Goal: Task Accomplishment & Management: Manage account settings

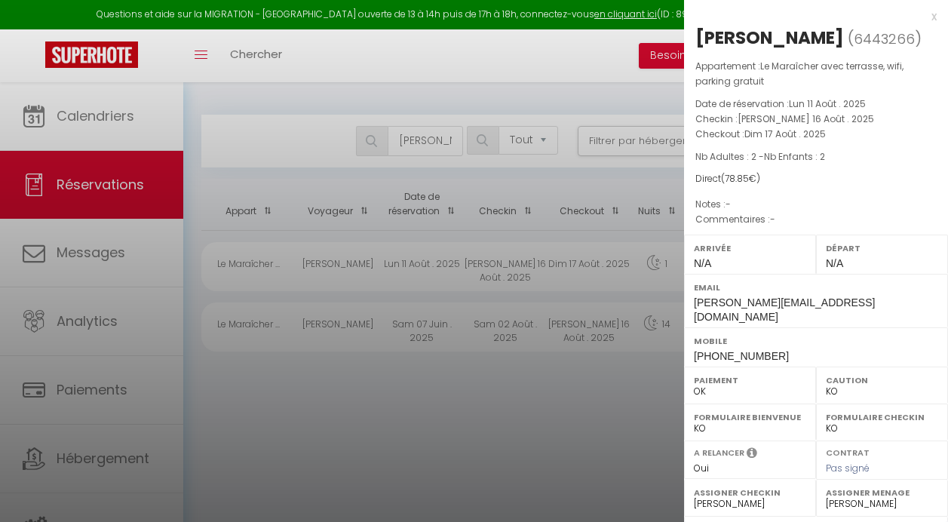
select select "not_cancelled"
select select "KO"
select select "0"
select select "36925"
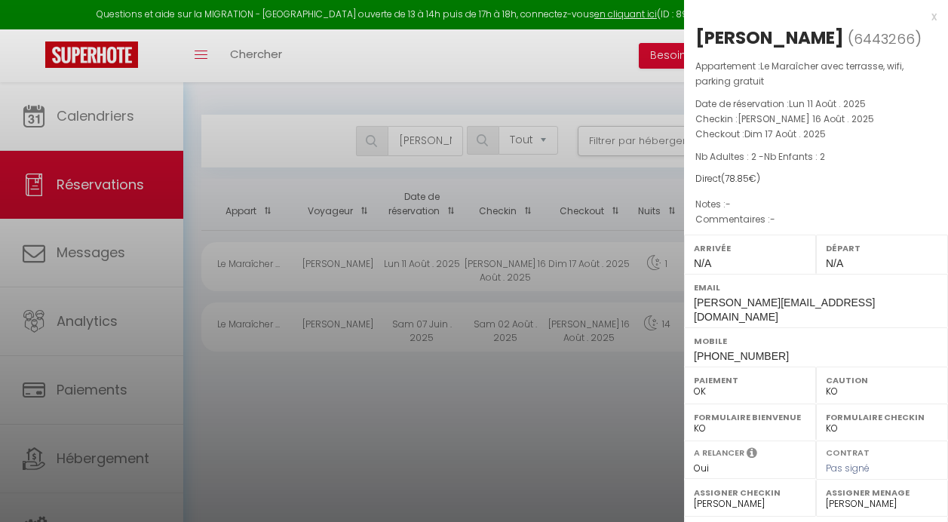
select select "46777"
click at [211, 283] on div at bounding box center [474, 261] width 948 height 522
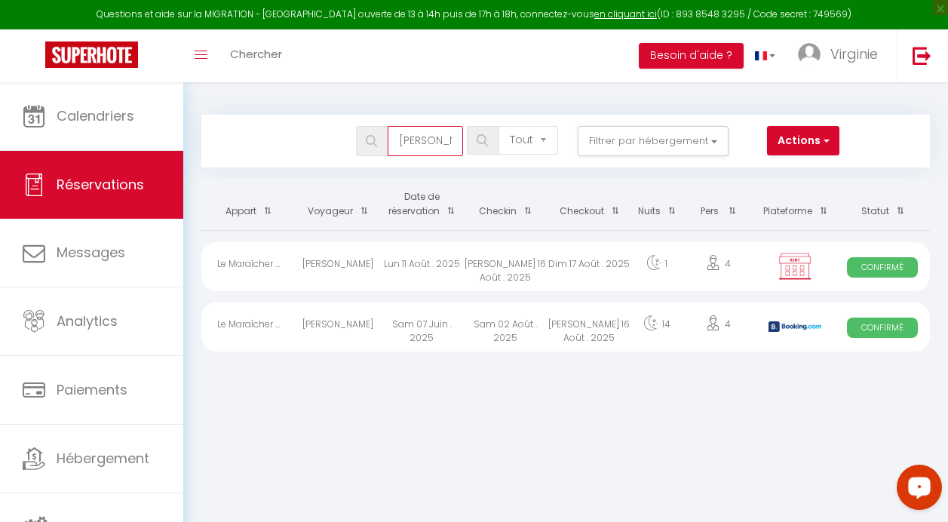
click at [448, 144] on input "[PERSON_NAME]" at bounding box center [424, 141] width 75 height 30
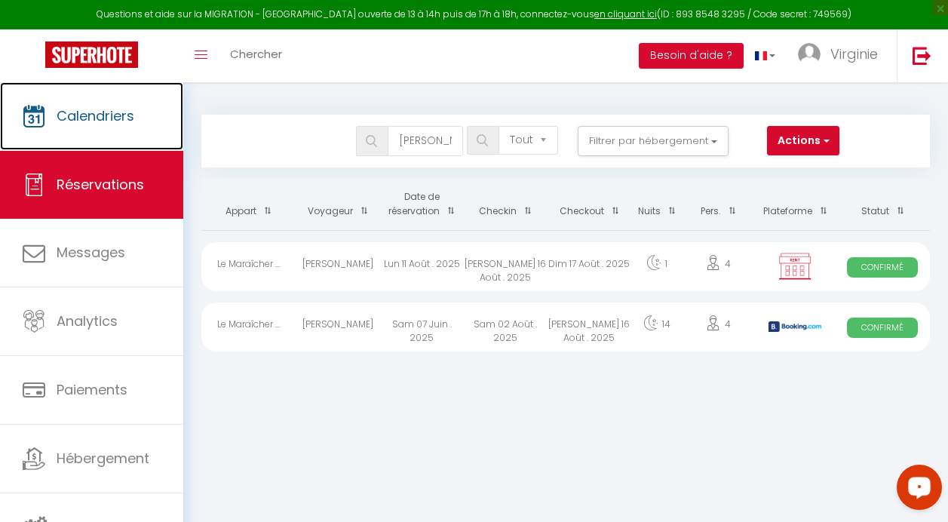
click at [124, 119] on span "Calendriers" at bounding box center [96, 115] width 78 height 19
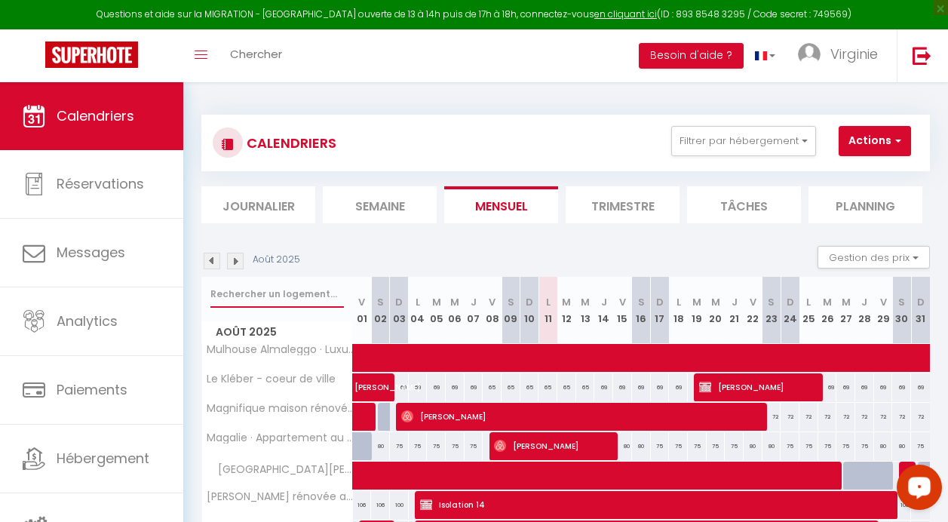
click at [271, 296] on input "text" at bounding box center [276, 293] width 133 height 27
click at [211, 256] on img at bounding box center [212, 261] width 17 height 17
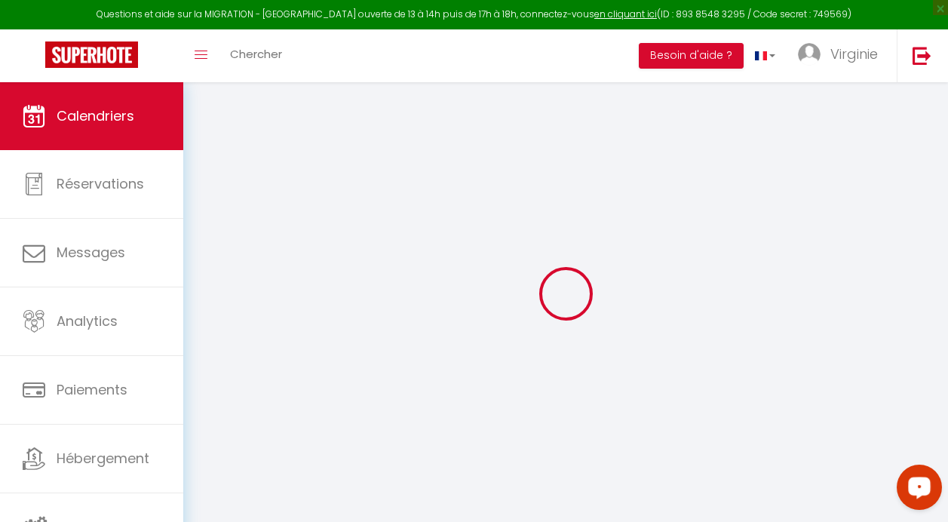
select select
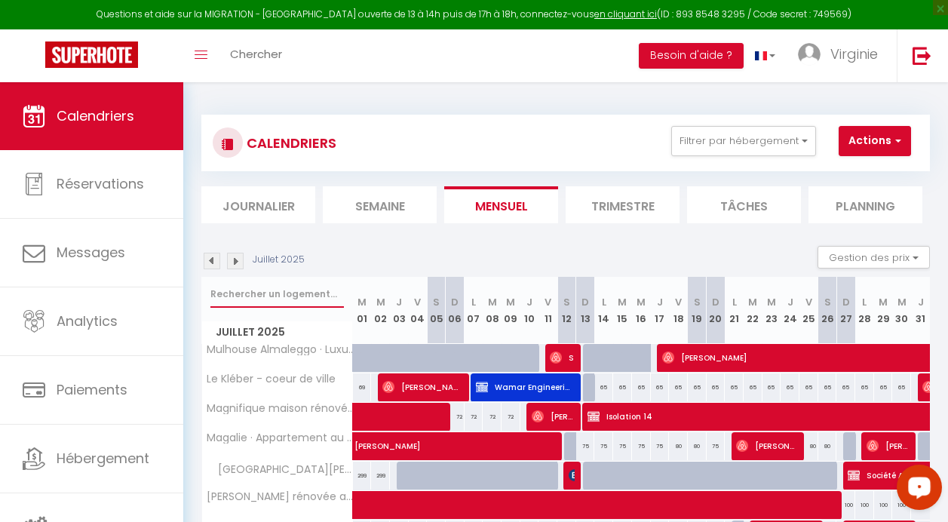
click at [280, 289] on input "text" at bounding box center [276, 293] width 133 height 27
type input "a"
select select
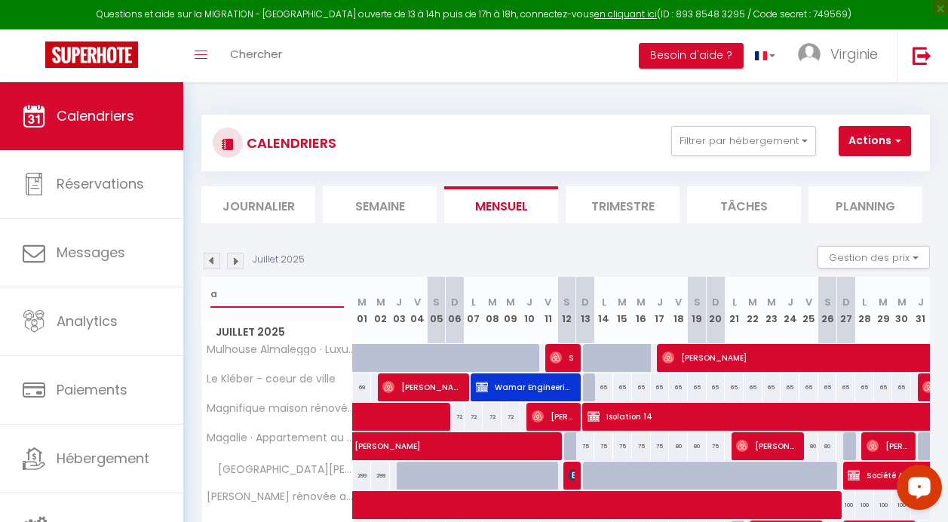
select select
type input "al"
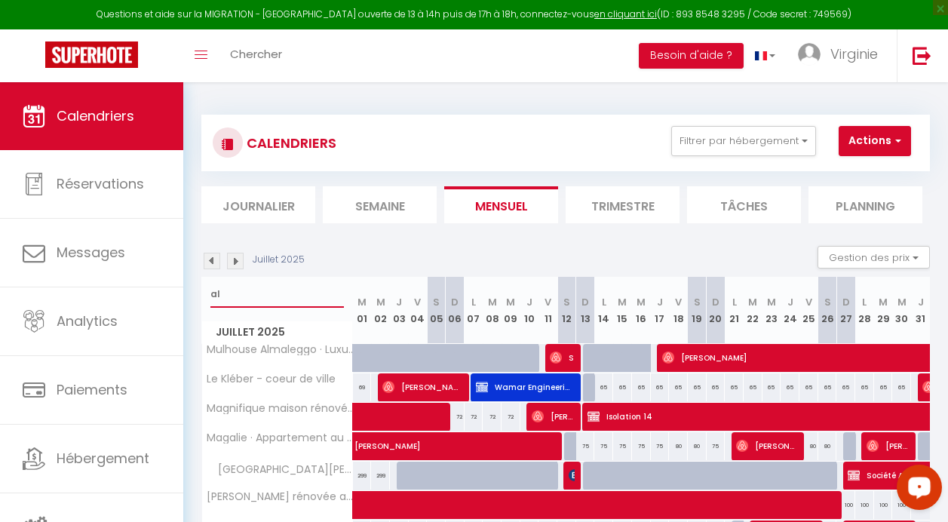
select select
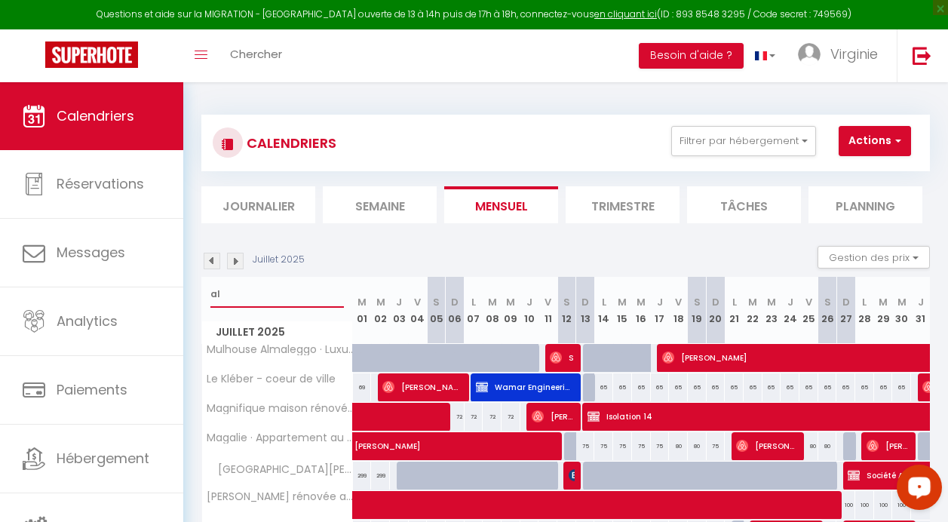
select select
type input "alm"
select select
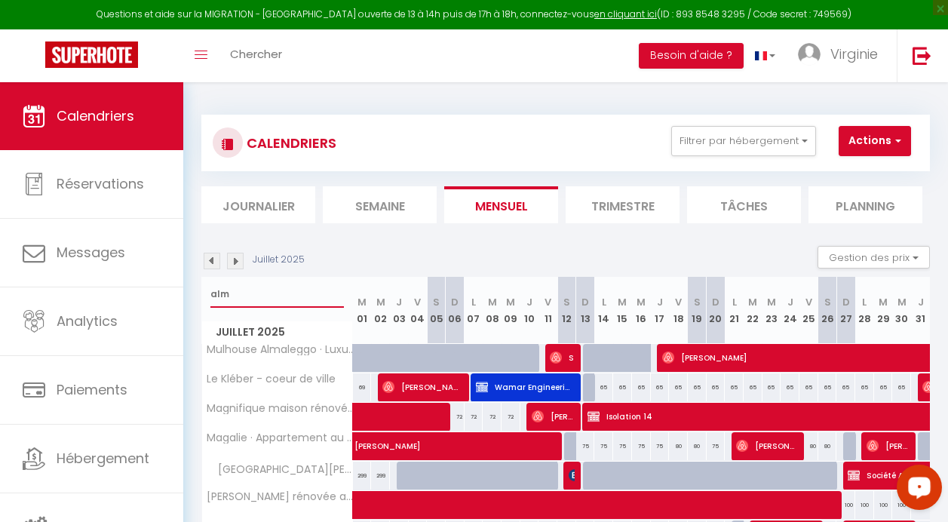
select select
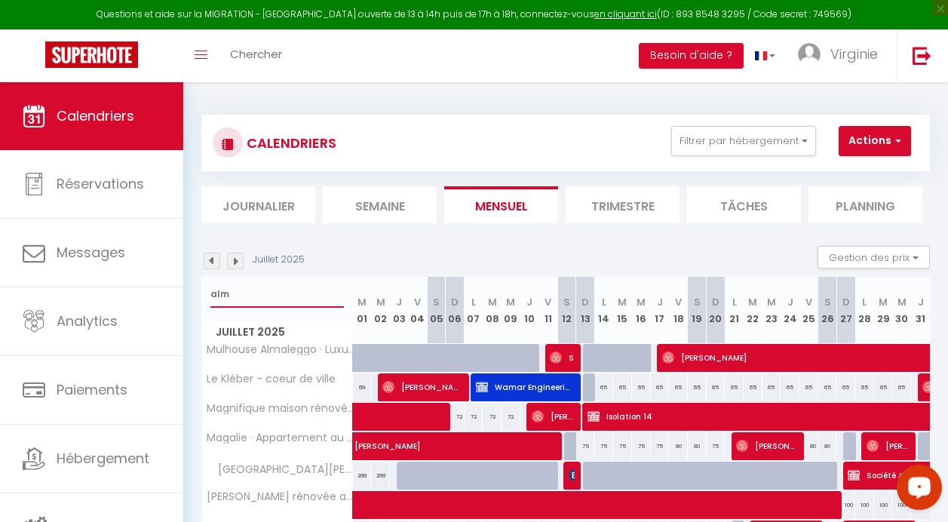
type input "[PERSON_NAME]"
select select
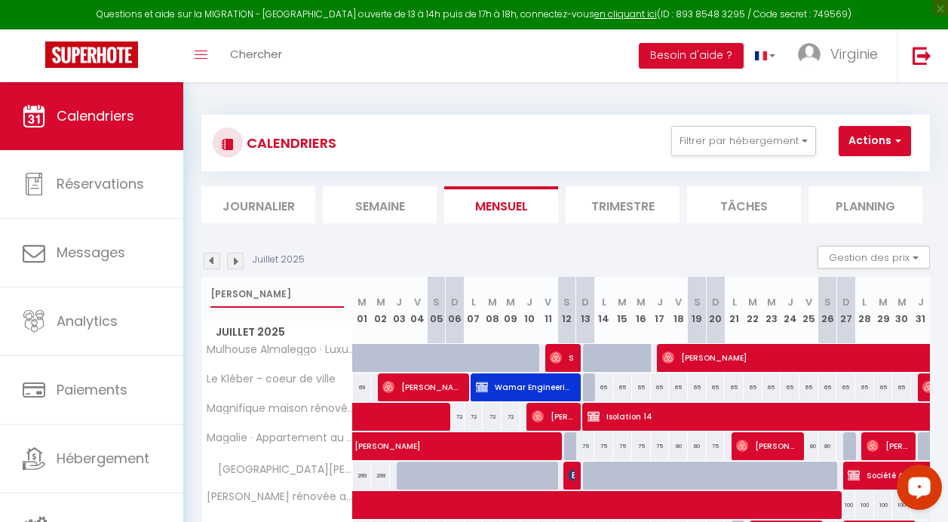
select select
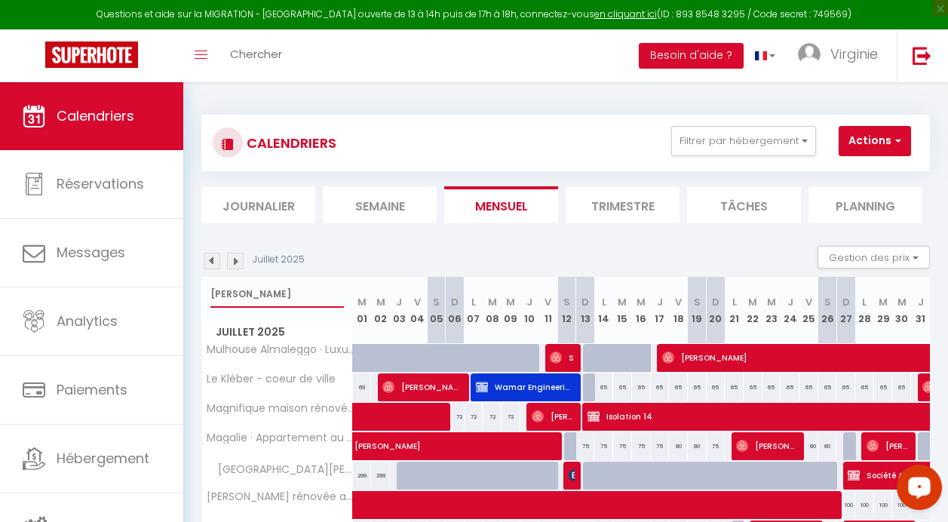
select select
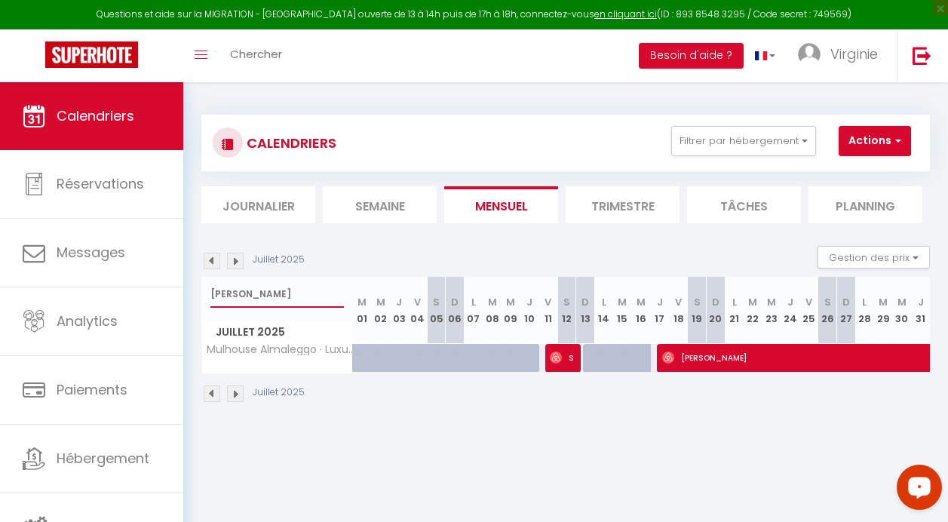
type input "[PERSON_NAME]"
click at [550, 362] on img at bounding box center [556, 357] width 12 height 12
select select "OK"
select select "0"
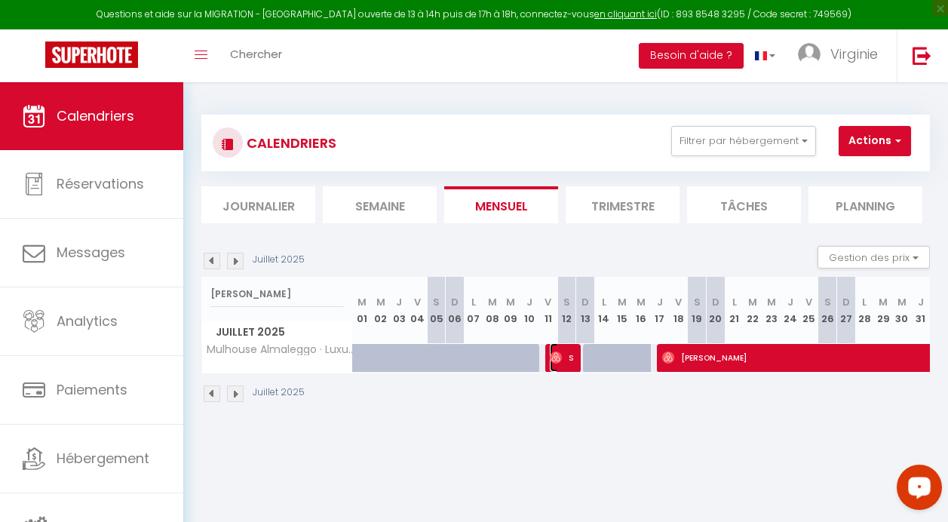
select select "0"
select select "1"
select select
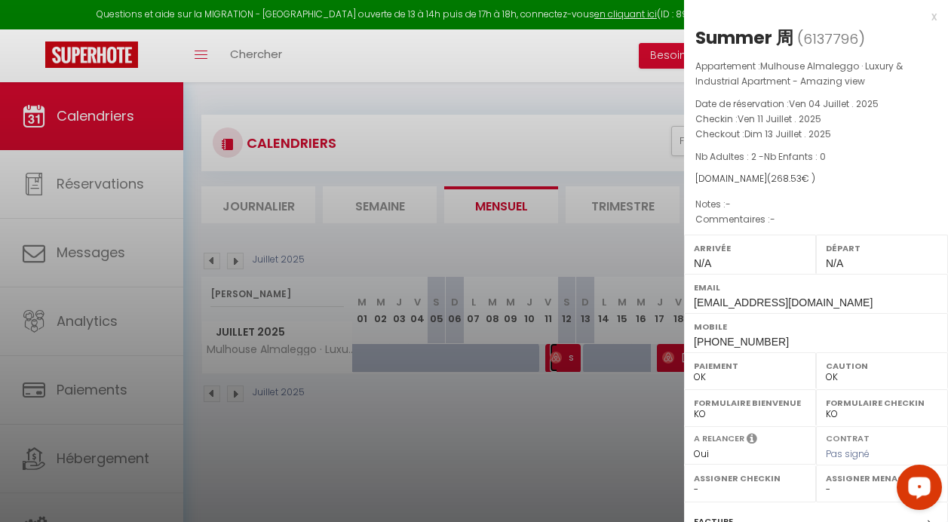
select select "46264"
click at [128, 180] on div at bounding box center [474, 261] width 948 height 522
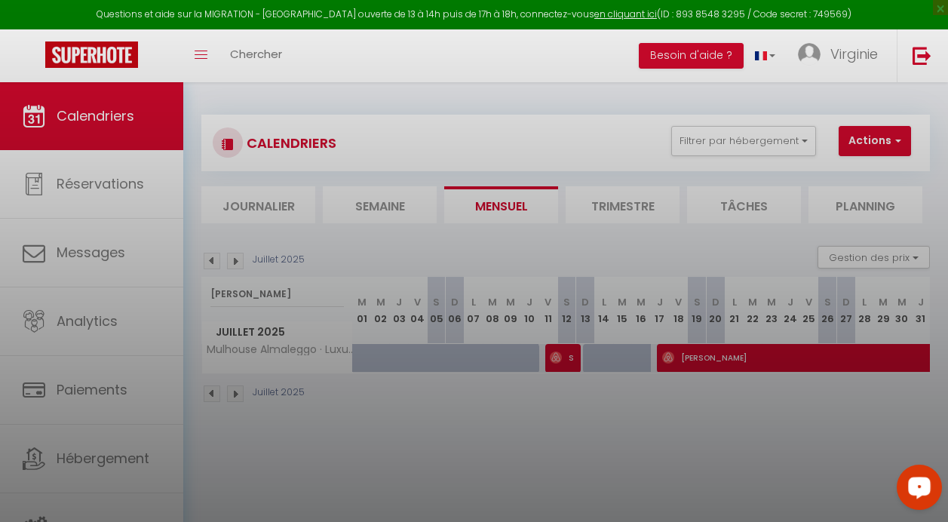
click at [128, 180] on div at bounding box center [474, 261] width 948 height 522
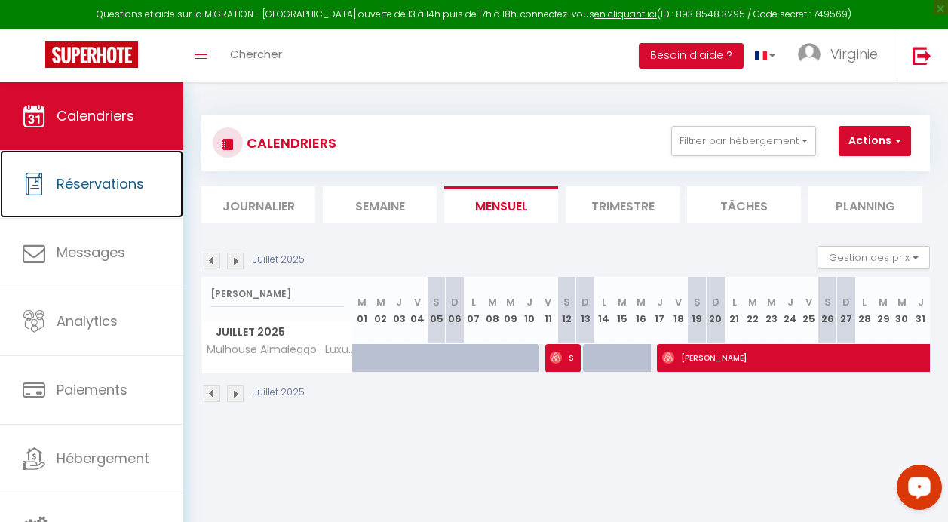
click at [128, 180] on span "Réservations" at bounding box center [100, 183] width 87 height 19
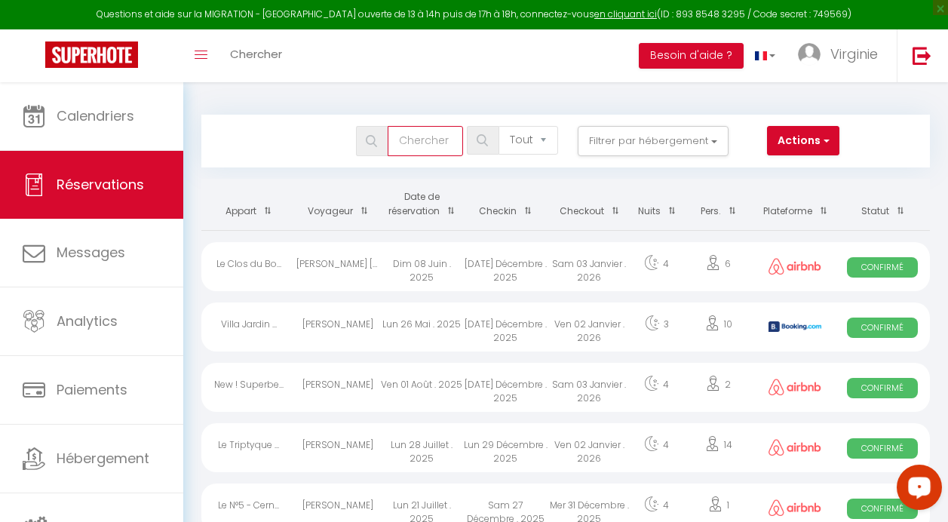
click at [407, 149] on input "text" at bounding box center [424, 141] width 75 height 30
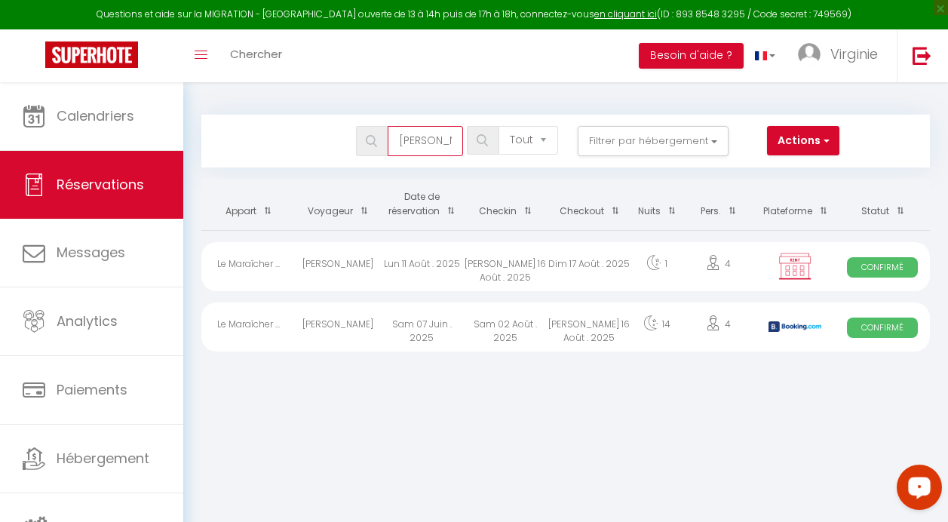
type input "[PERSON_NAME]"
click at [802, 265] on img at bounding box center [795, 266] width 38 height 29
select select "OK"
select select "KO"
select select "0"
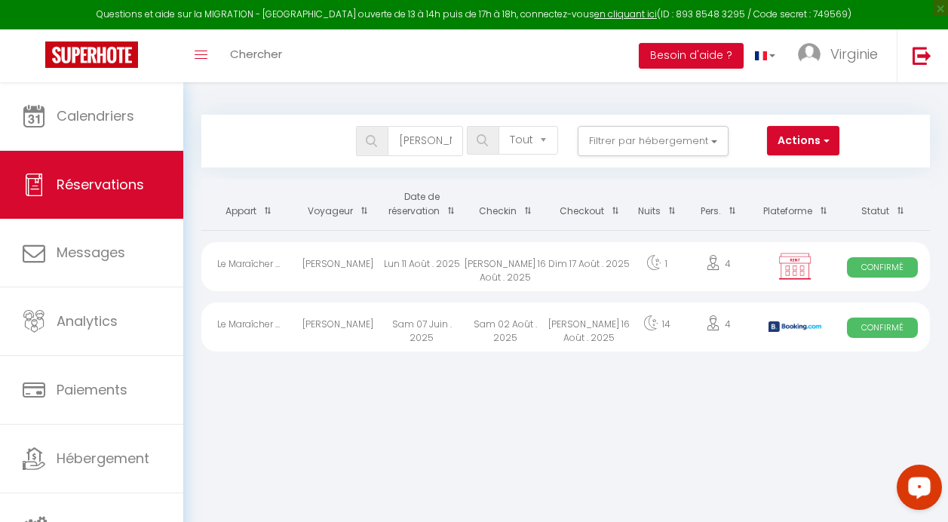
select select "0"
select select "1"
select select
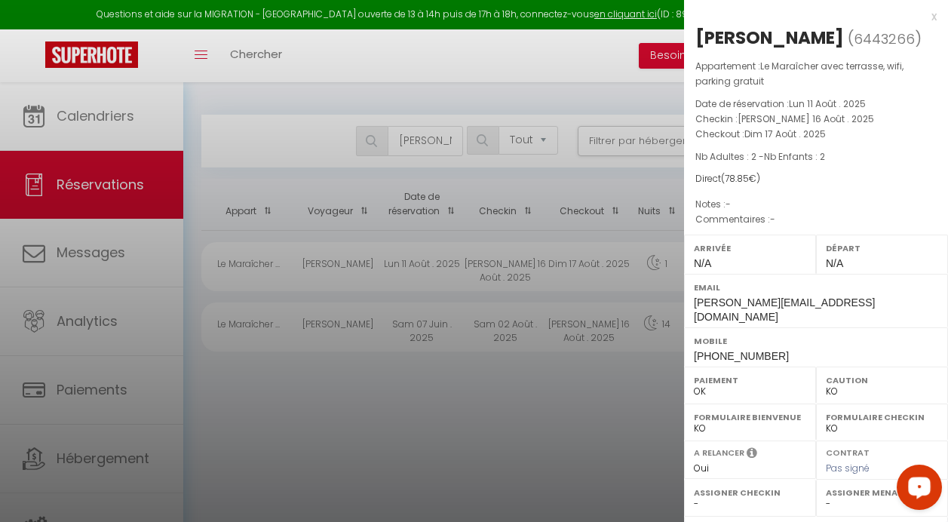
select select "36925"
select select "46777"
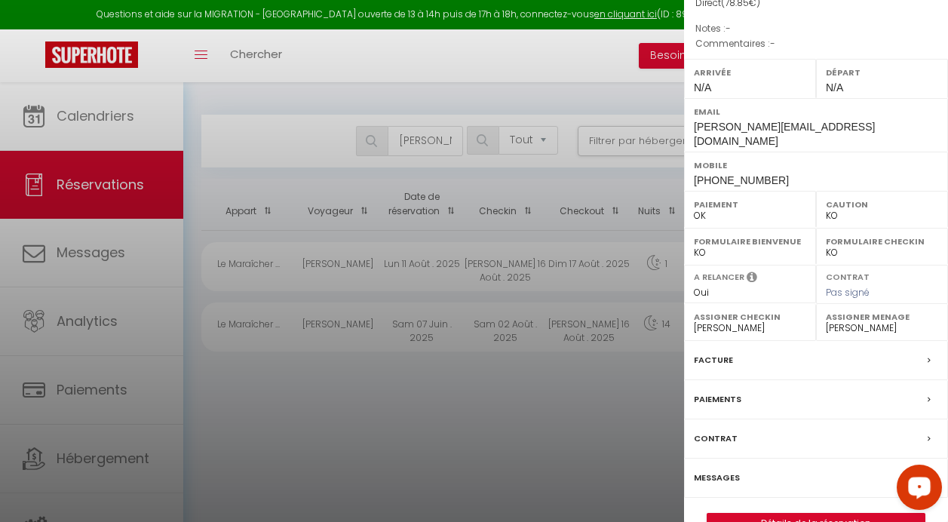
scroll to position [195, 0]
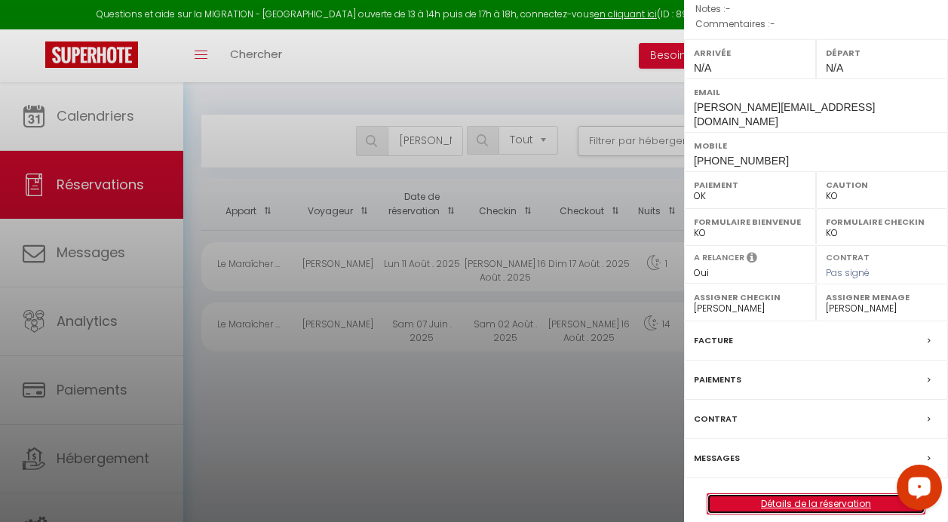
click at [769, 494] on link "Détails de la réservation" at bounding box center [815, 504] width 217 height 20
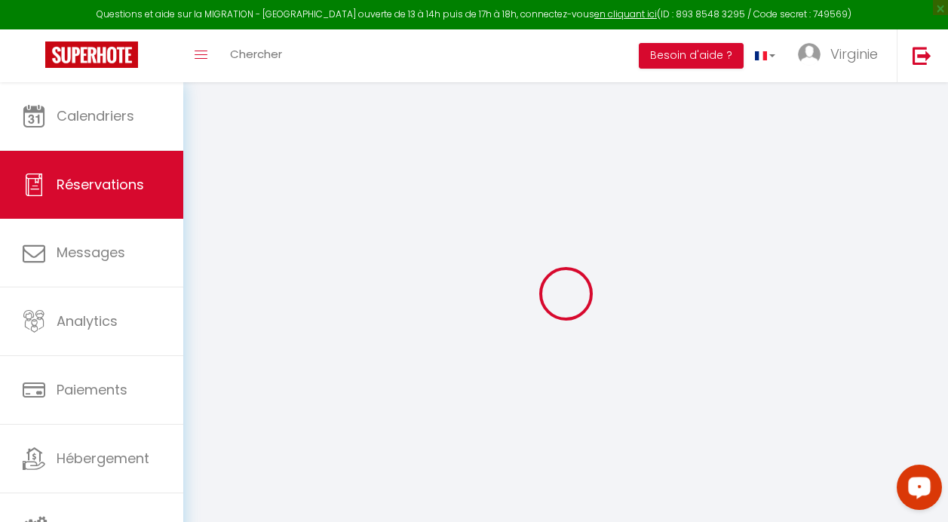
select select
checkbox input "false"
select select
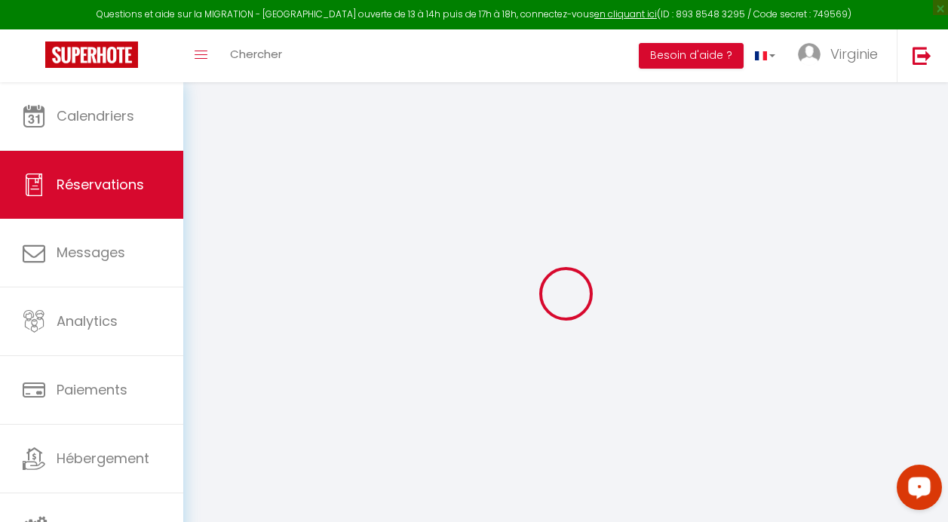
checkbox input "false"
select select
checkbox input "false"
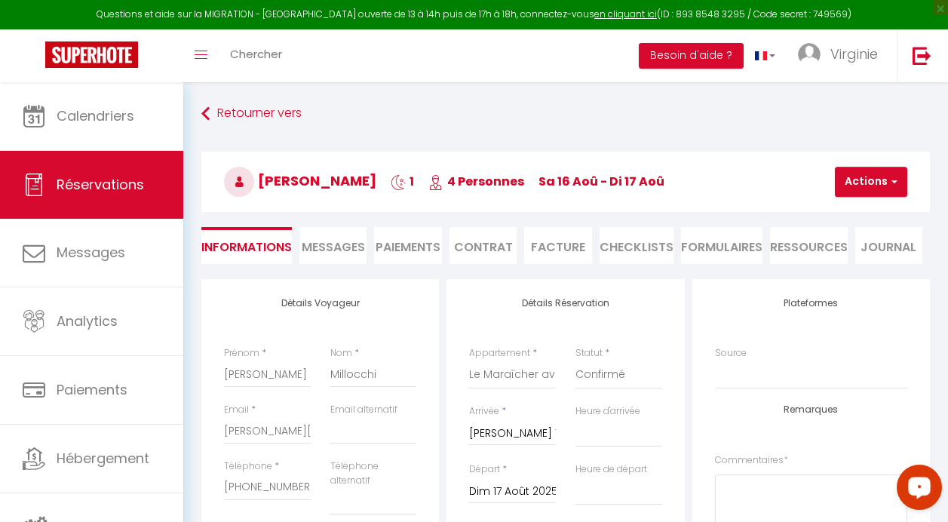
type input "3.85"
select select
checkbox input "false"
select select
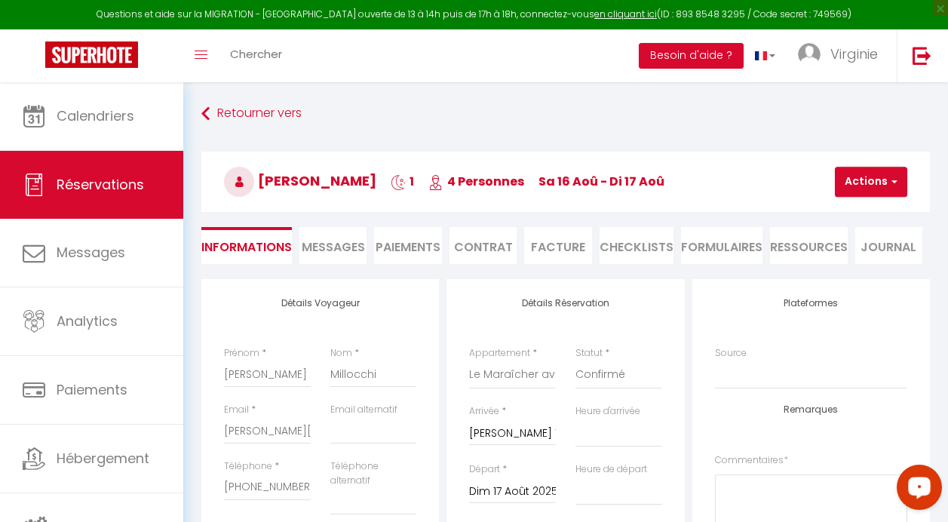
select select
click at [634, 376] on select "Confirmé Non Confirmé [PERSON_NAME] par le voyageur No Show Request" at bounding box center [618, 374] width 87 height 29
select select "2"
click at [575, 360] on select "Confirmé Non Confirmé [PERSON_NAME] par le voyageur No Show Request" at bounding box center [618, 374] width 87 height 29
select select
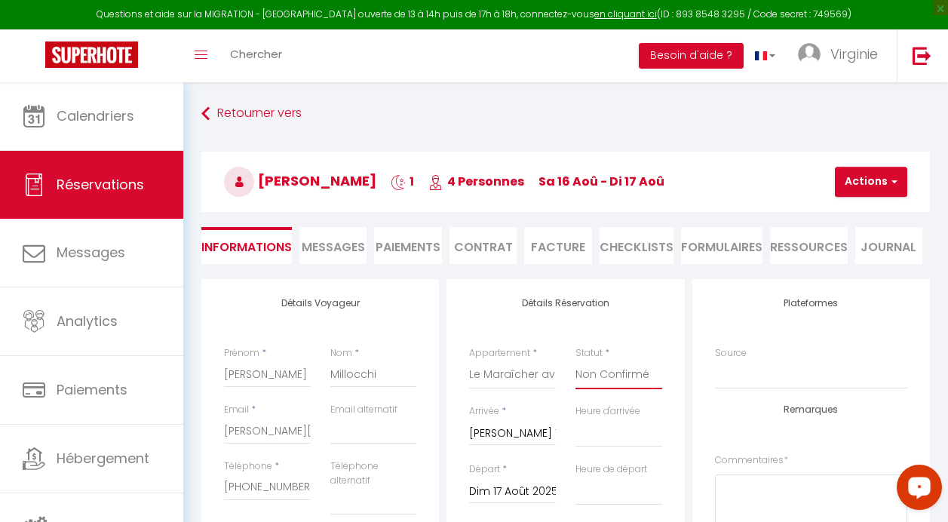
select select
checkbox input "false"
click at [878, 183] on button "Actions" at bounding box center [871, 182] width 72 height 30
click at [846, 217] on link "Enregistrer" at bounding box center [883, 215] width 119 height 20
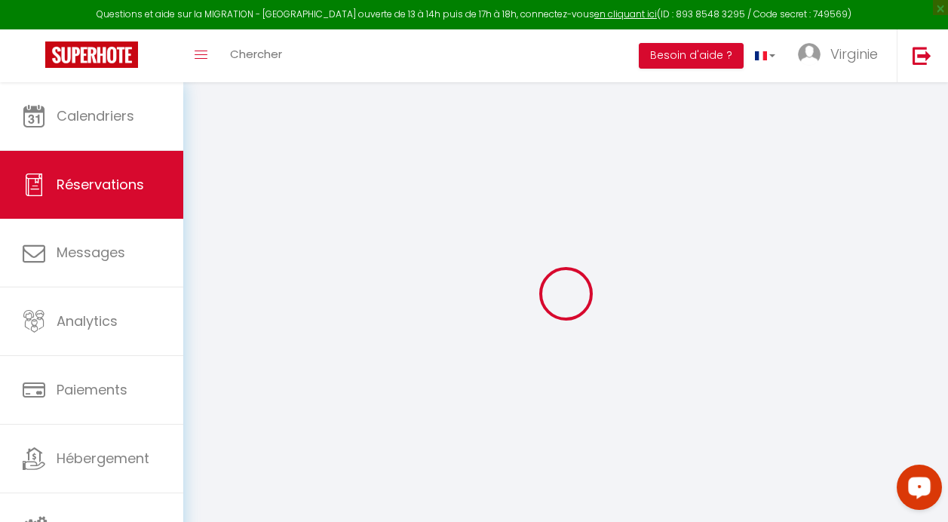
select select "not_cancelled"
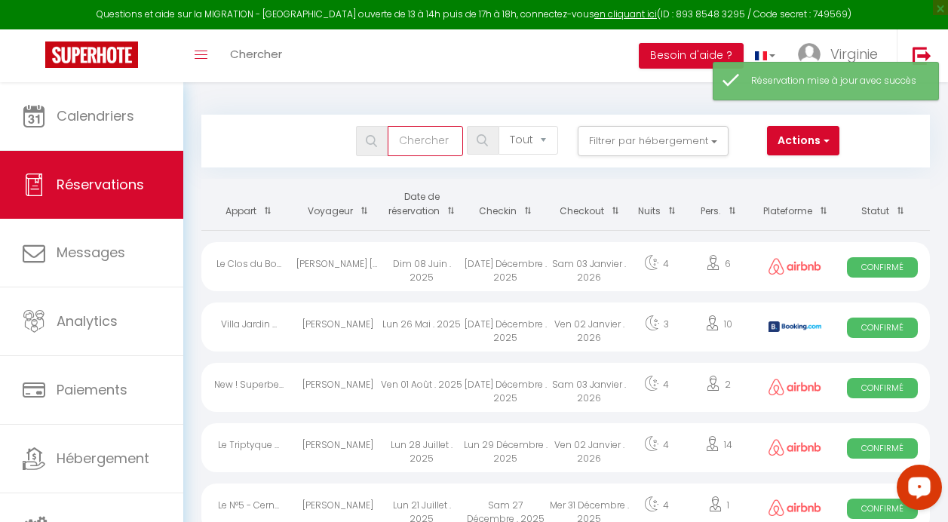
click at [430, 152] on input "text" at bounding box center [424, 141] width 75 height 30
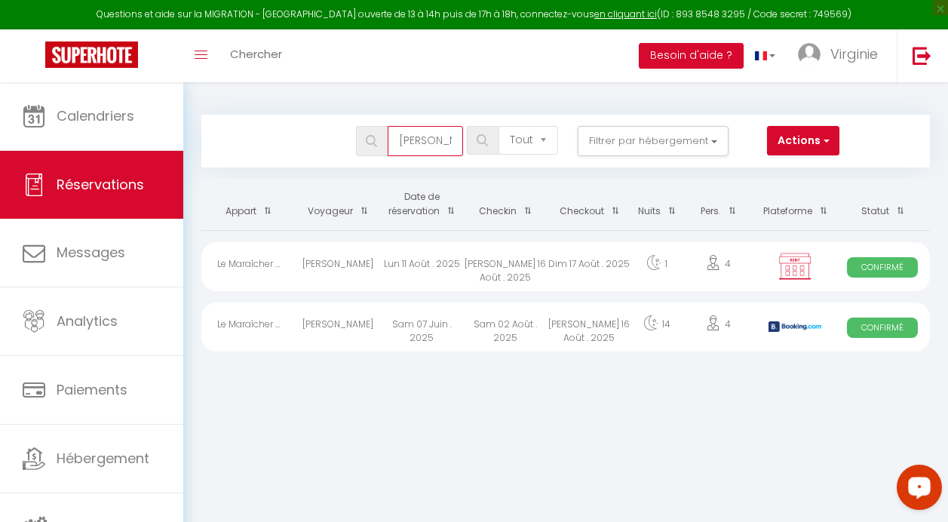
type input "[PERSON_NAME]"
click at [779, 261] on img at bounding box center [795, 266] width 38 height 29
select select "OK"
select select "KO"
select select "0"
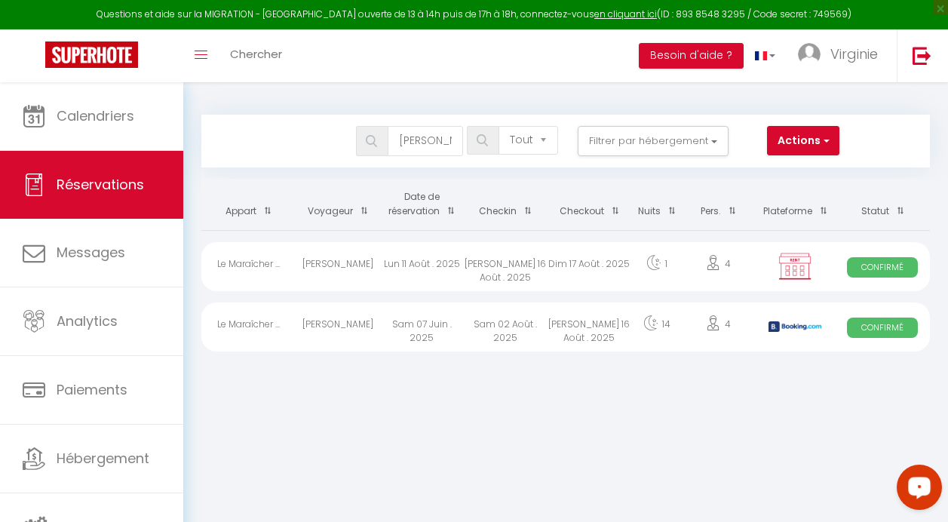
select select "0"
select select "1"
select select
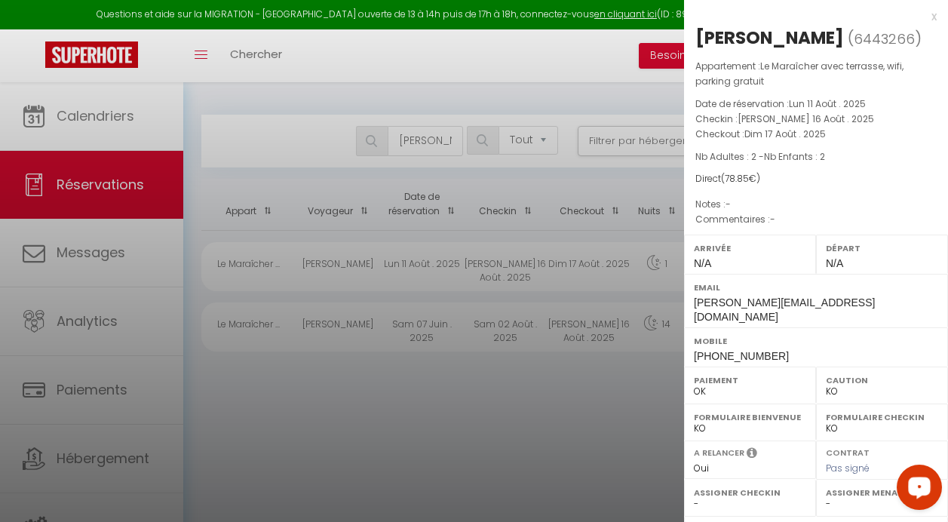
select select "36925"
select select "46777"
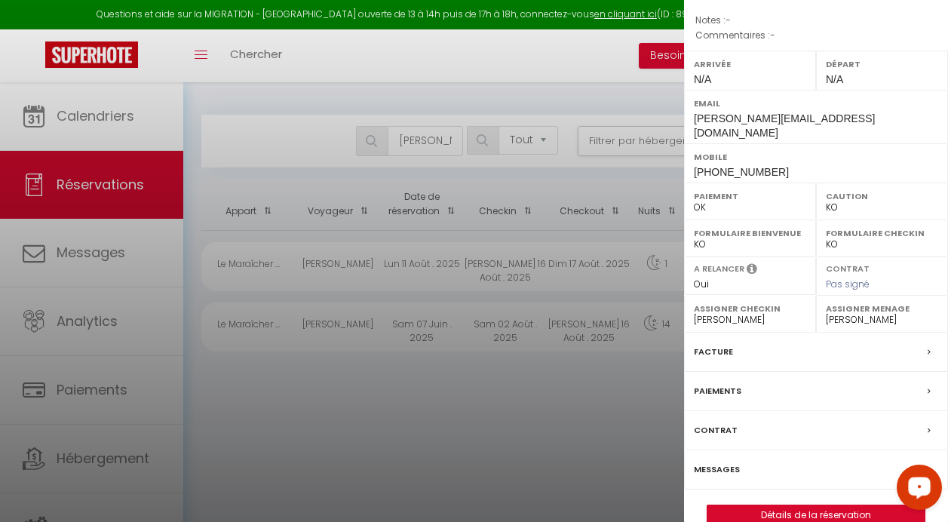
scroll to position [195, 0]
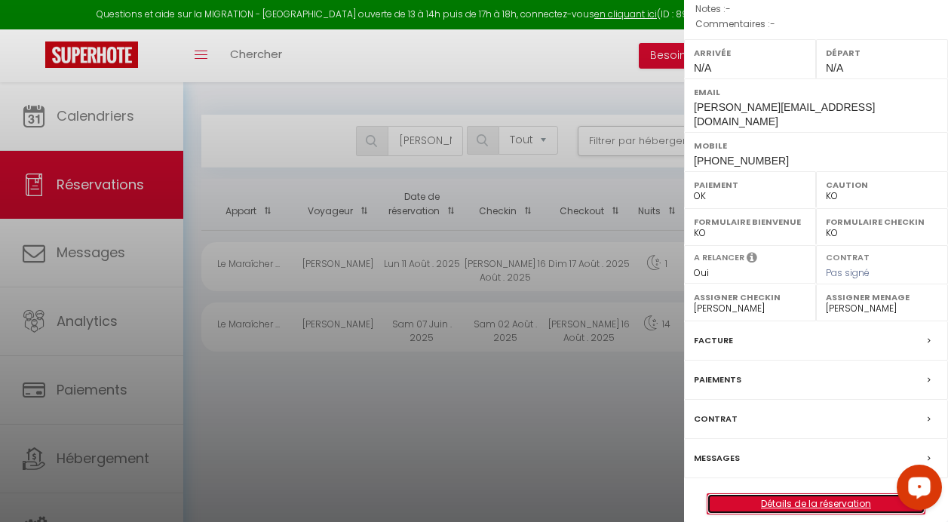
click at [802, 494] on link "Détails de la réservation" at bounding box center [815, 504] width 217 height 20
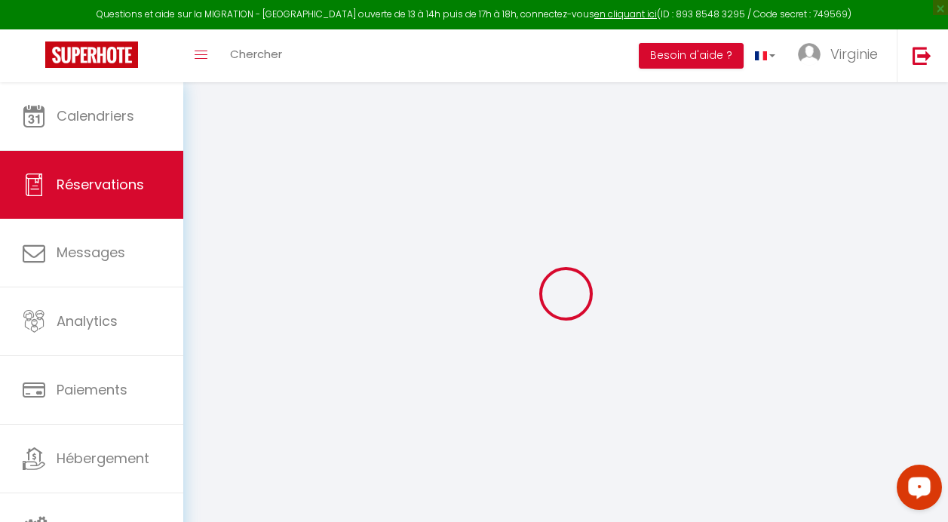
type input "[PERSON_NAME]"
type input "Millocchi"
type input "[PERSON_NAME][EMAIL_ADDRESS][DOMAIN_NAME]"
type input "[PHONE_NUMBER]"
type input "34141"
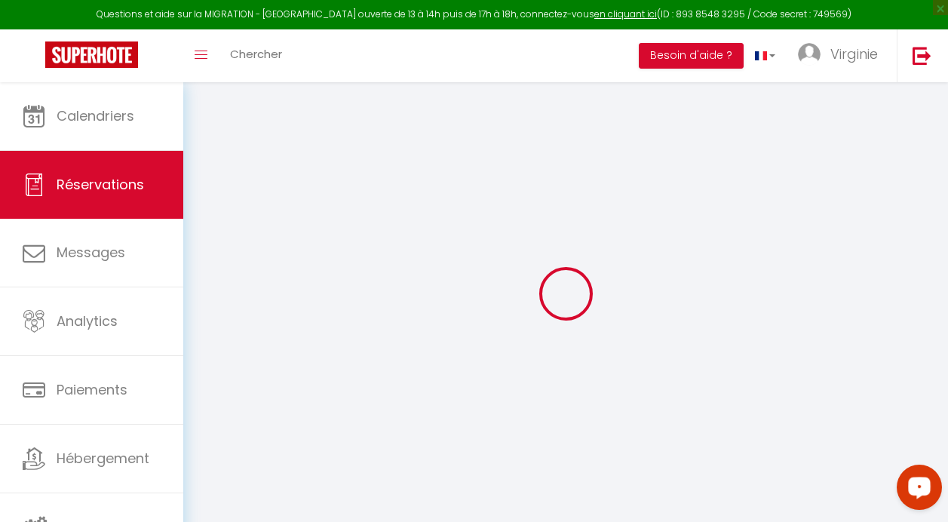
type input "[STREET_ADDRESS][PERSON_NAME]"
type input "[GEOGRAPHIC_DATA]"
select select "IT"
select select "54614"
select select "1"
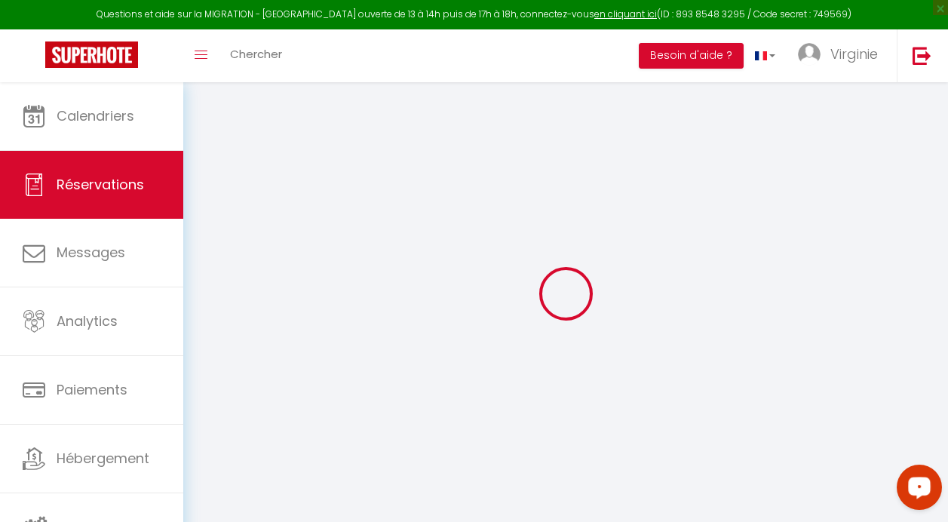
type input "[PERSON_NAME] 16 Août 2025"
select select
type input "Dim 17 Août 2025"
select select
type input "2"
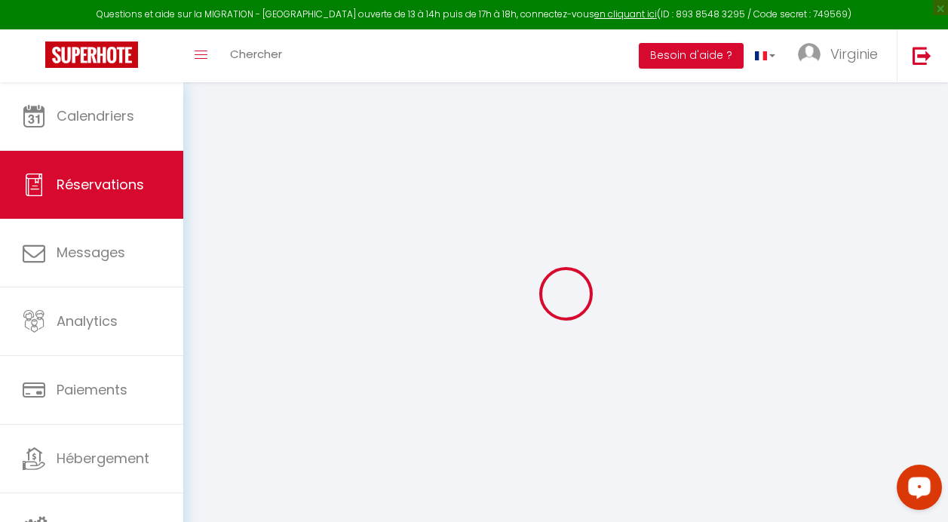
type input "2"
select select "12"
select select
type input "75"
checkbox input "false"
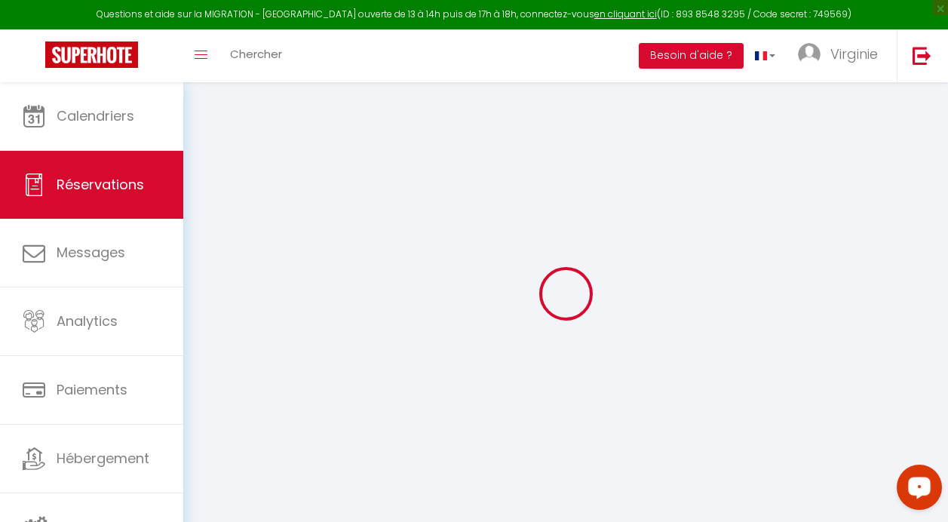
type input "0"
type input "45"
type input "34"
type input "0"
select select
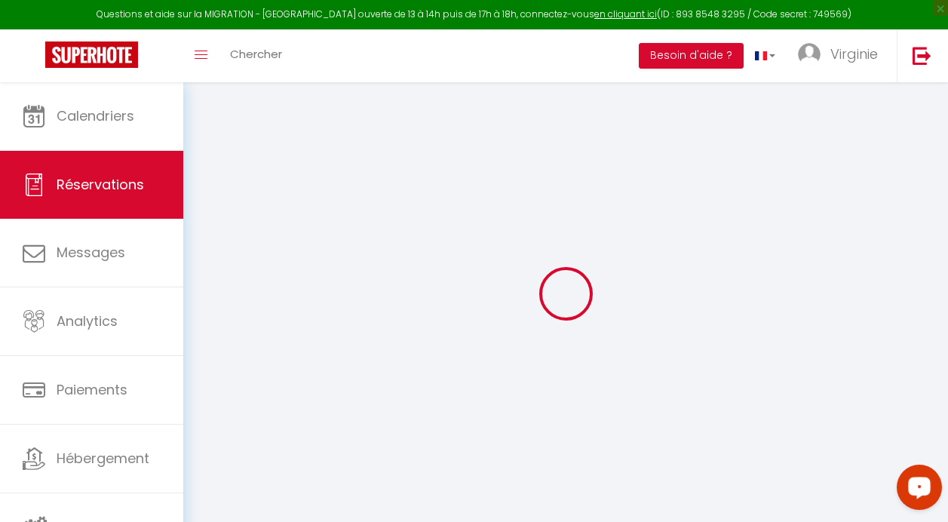
select select
select select "14"
checkbox input "false"
select select
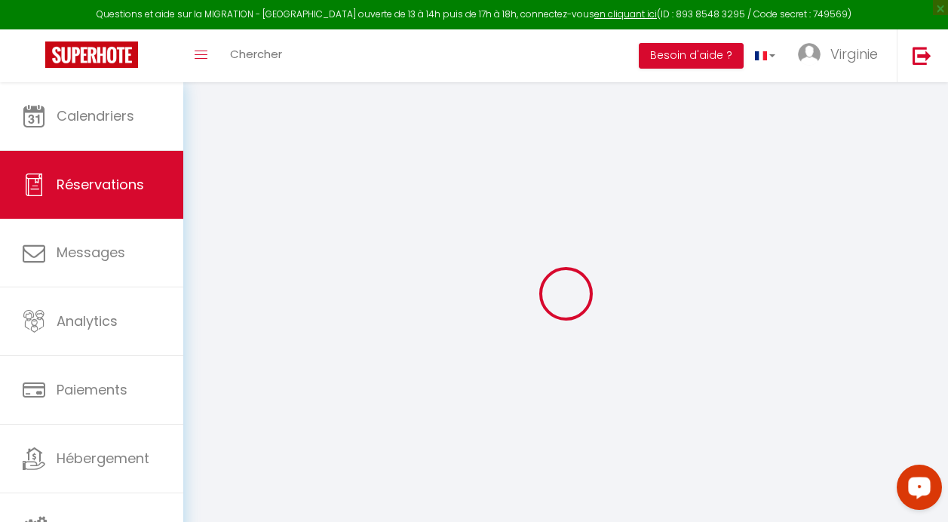
checkbox input "false"
select select
checkbox input "false"
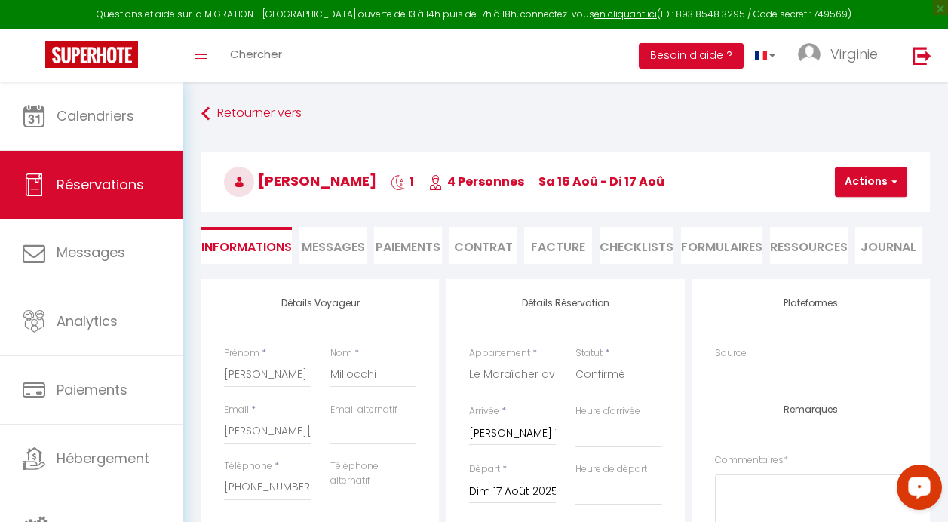
type input "3.85"
select select
click at [617, 372] on select "Confirmé Non Confirmé [PERSON_NAME] par le voyageur No Show Request" at bounding box center [618, 374] width 87 height 29
checkbox input "false"
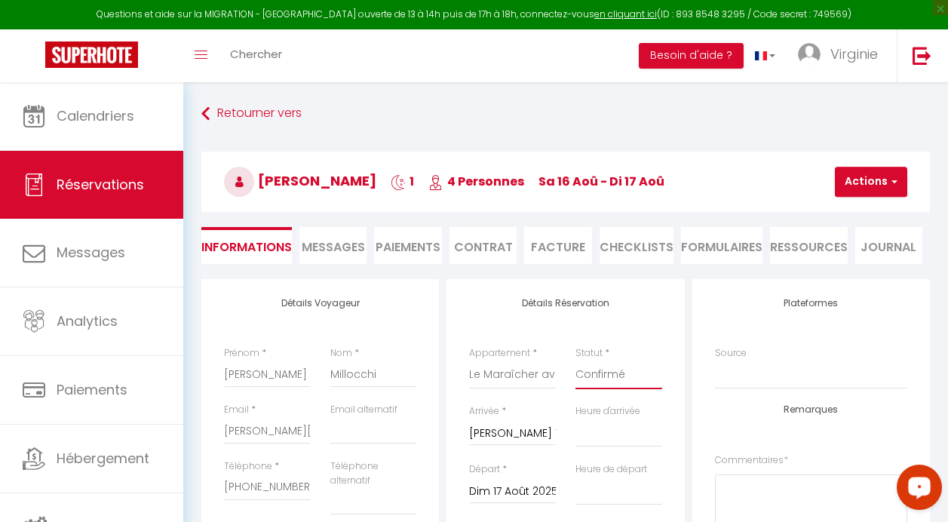
select select
click at [575, 360] on select "Confirmé Non Confirmé [PERSON_NAME] par le voyageur No Show Request" at bounding box center [618, 374] width 87 height 29
click at [608, 377] on select "Confirmé Non Confirmé [PERSON_NAME] par le voyageur No Show Request" at bounding box center [618, 374] width 87 height 29
select select "2"
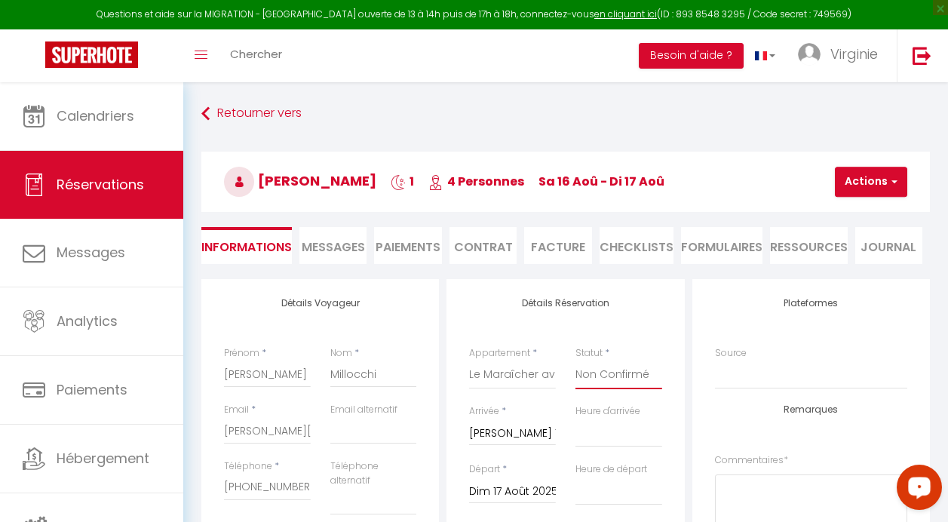
click at [575, 360] on select "Confirmé Non Confirmé [PERSON_NAME] par le voyageur No Show Request" at bounding box center [618, 374] width 87 height 29
select select
checkbox input "false"
click at [871, 181] on button "Actions" at bounding box center [871, 182] width 72 height 30
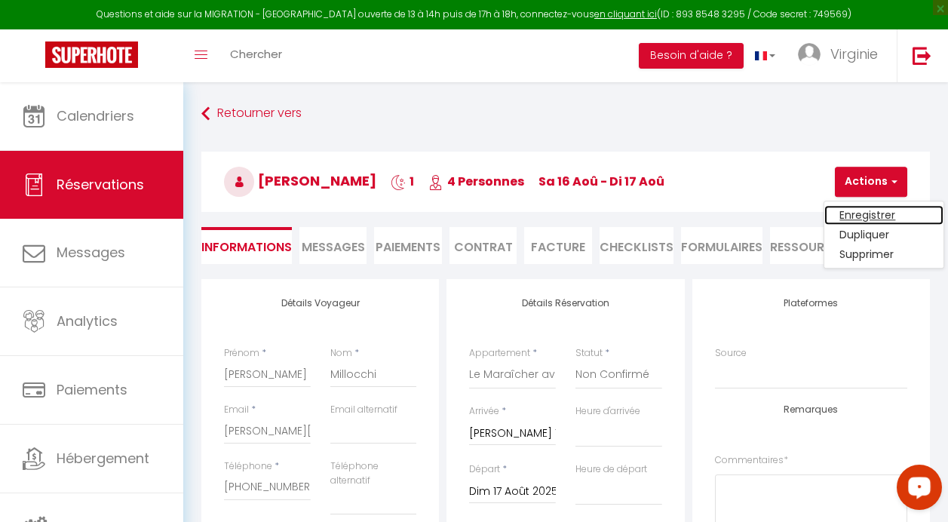
click at [853, 213] on link "Enregistrer" at bounding box center [883, 215] width 119 height 20
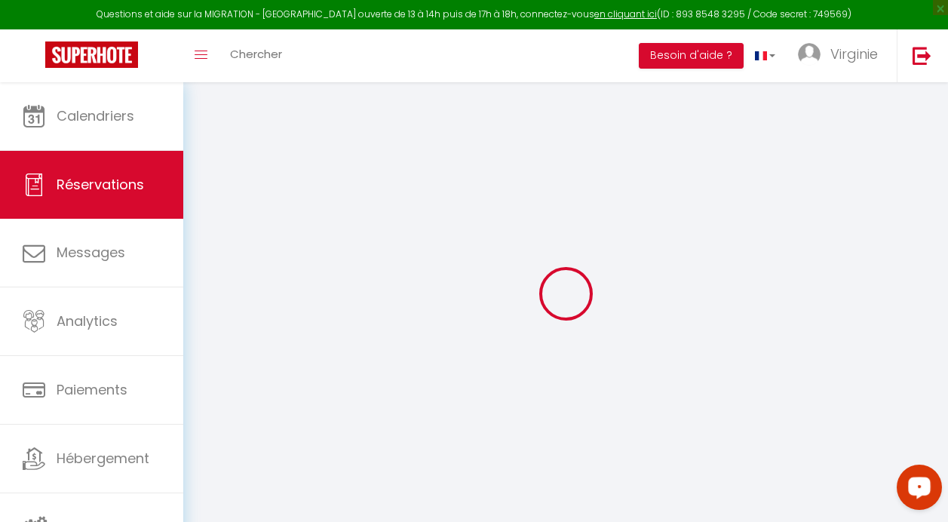
select select "not_cancelled"
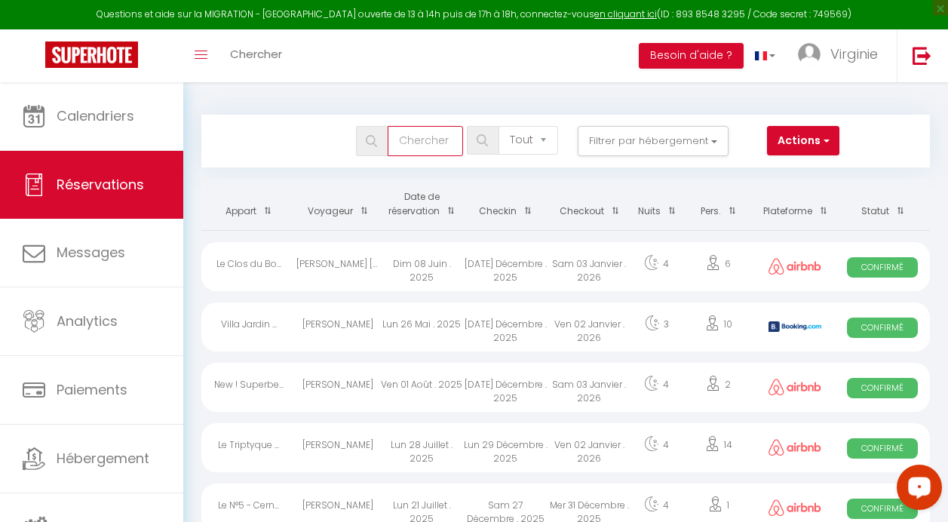
click at [432, 144] on input "text" at bounding box center [424, 141] width 75 height 30
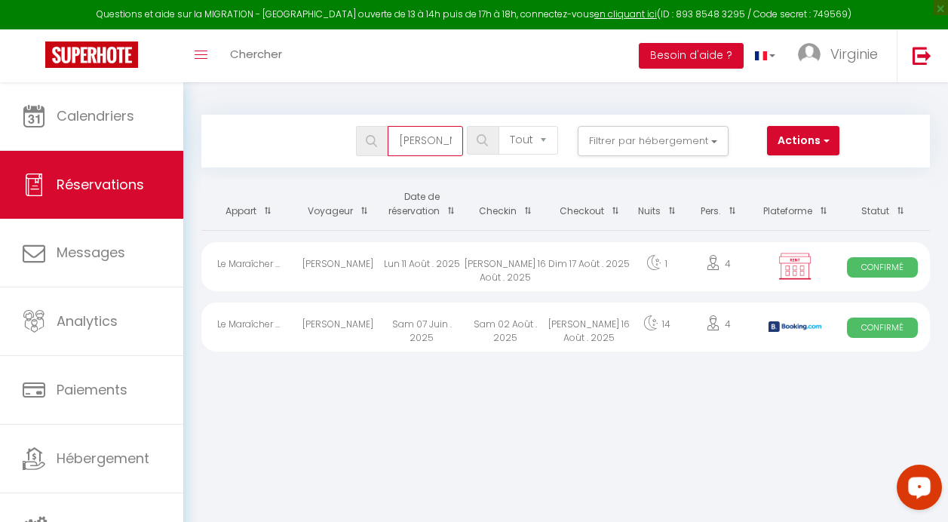
type input "[PERSON_NAME]"
click at [865, 273] on span "Confirmé" at bounding box center [882, 267] width 71 height 20
select select "OK"
select select "KO"
select select "0"
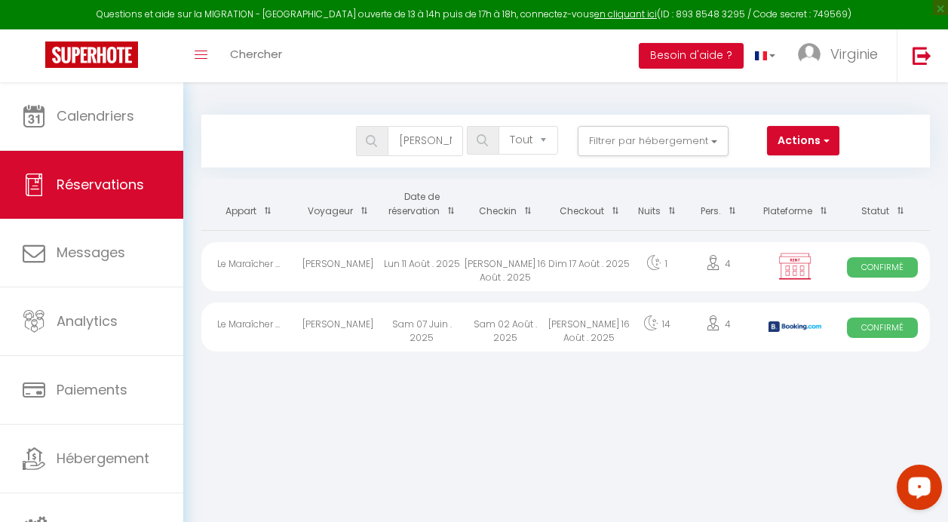
select select "0"
select select "1"
select select
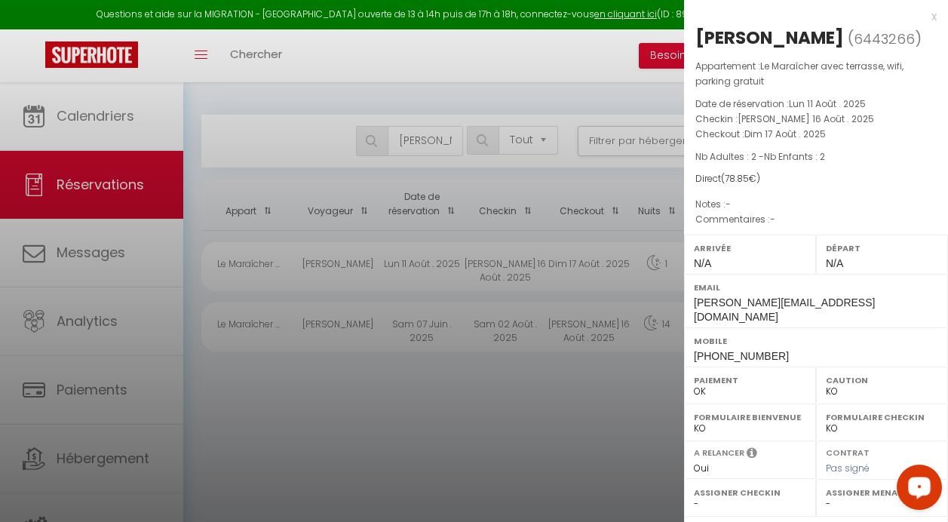
select select "36925"
select select "46777"
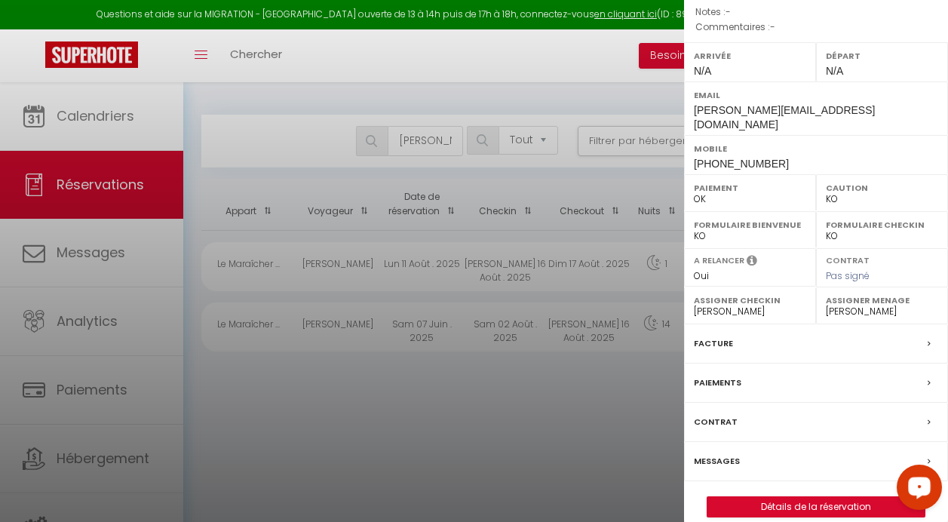
scroll to position [192, 0]
click at [770, 497] on link "Détails de la réservation" at bounding box center [815, 507] width 217 height 20
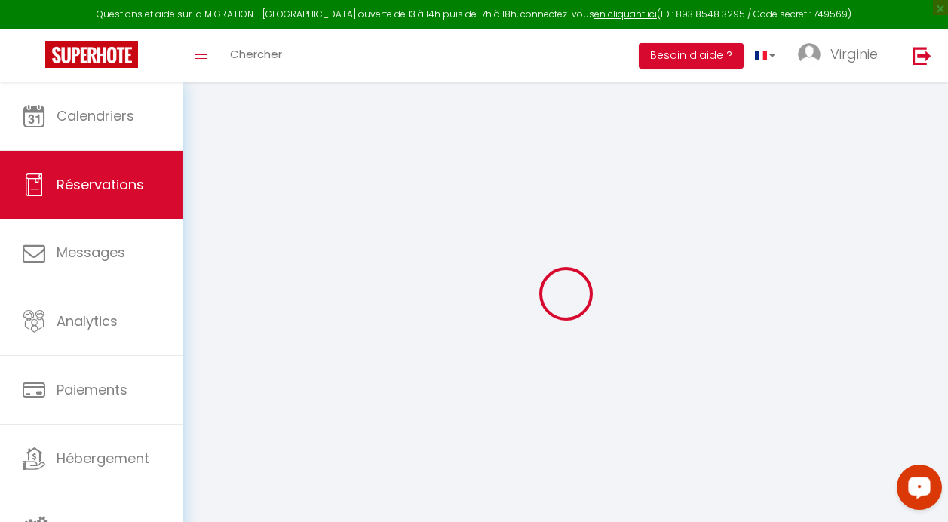
type input "[PERSON_NAME]"
type input "Millocchi"
type input "[PERSON_NAME][EMAIL_ADDRESS][DOMAIN_NAME]"
type input "[PHONE_NUMBER]"
type input "34141"
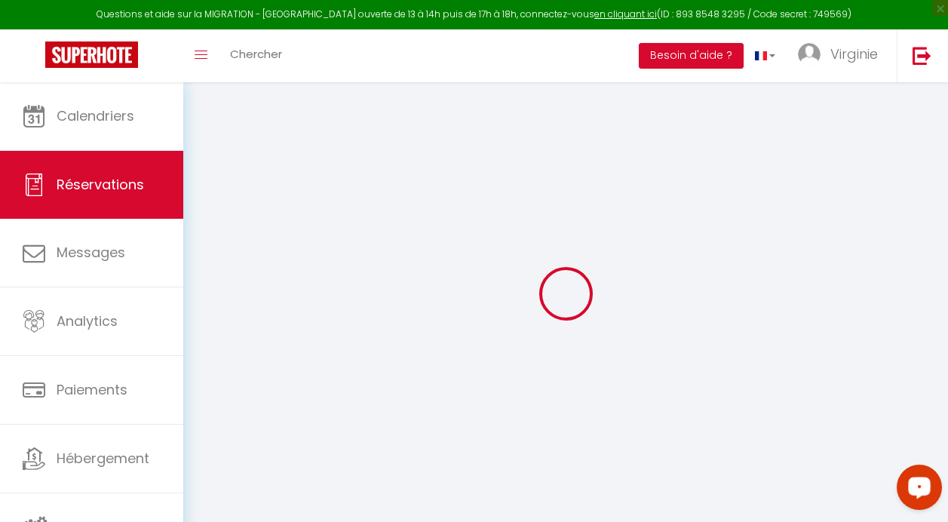
type input "[STREET_ADDRESS][PERSON_NAME]"
type input "[GEOGRAPHIC_DATA]"
select select "IT"
select select "54614"
select select "1"
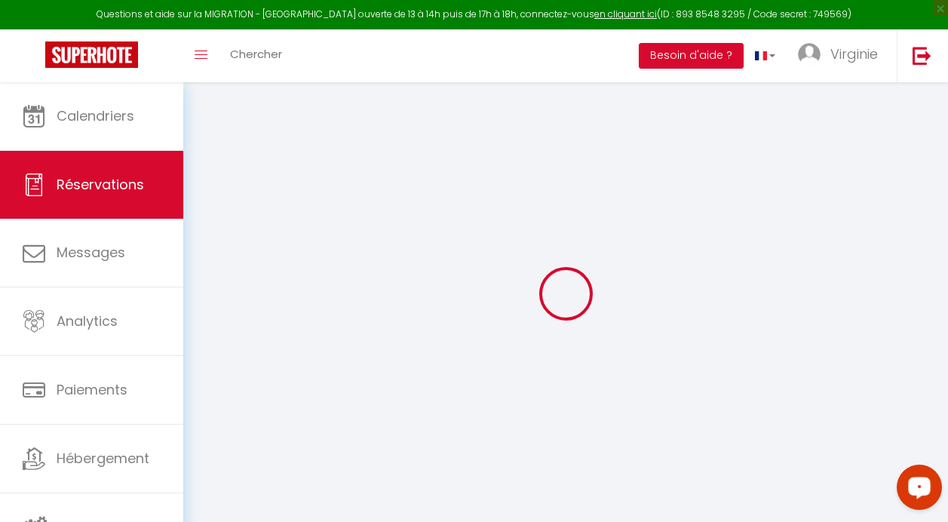
type input "[PERSON_NAME] 16 Août 2025"
select select
type input "Dim 17 Août 2025"
select select
type input "2"
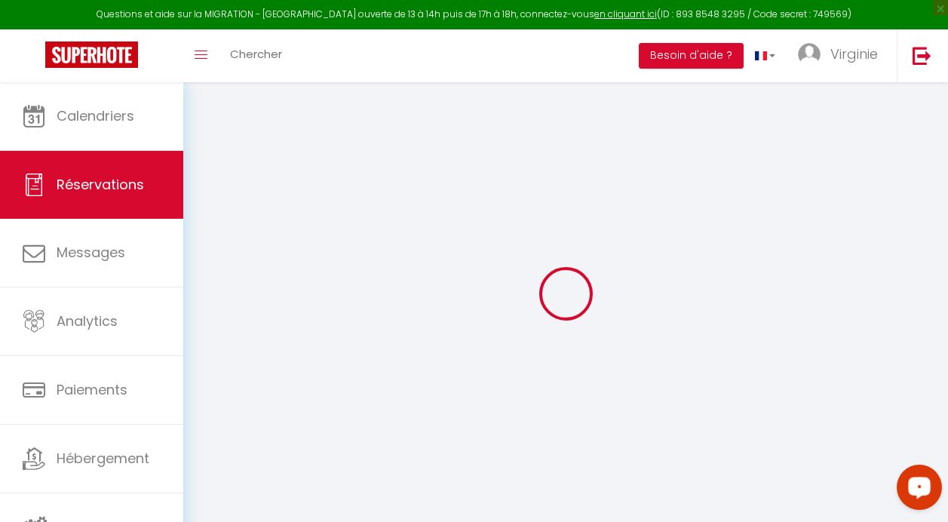
type input "2"
select select "12"
select select
type input "75"
checkbox input "false"
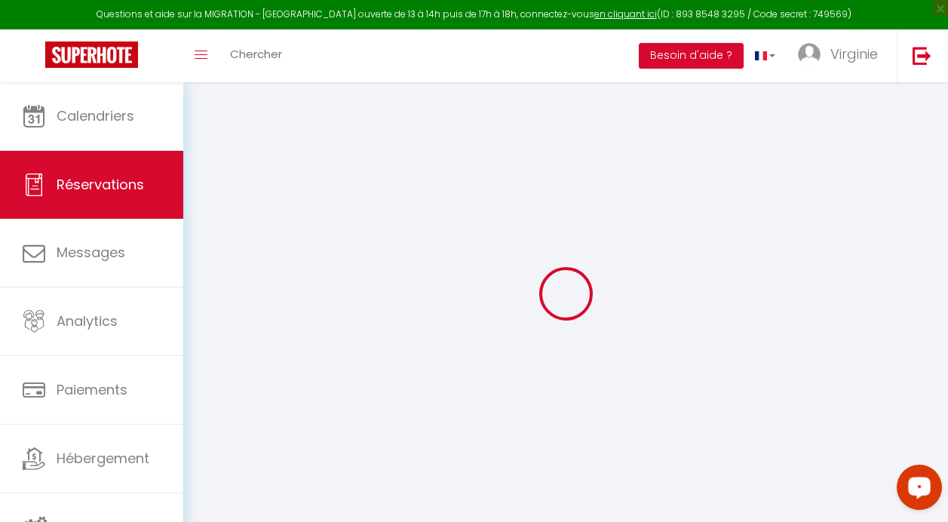
type input "0"
type input "45"
type input "34"
type input "0"
select select
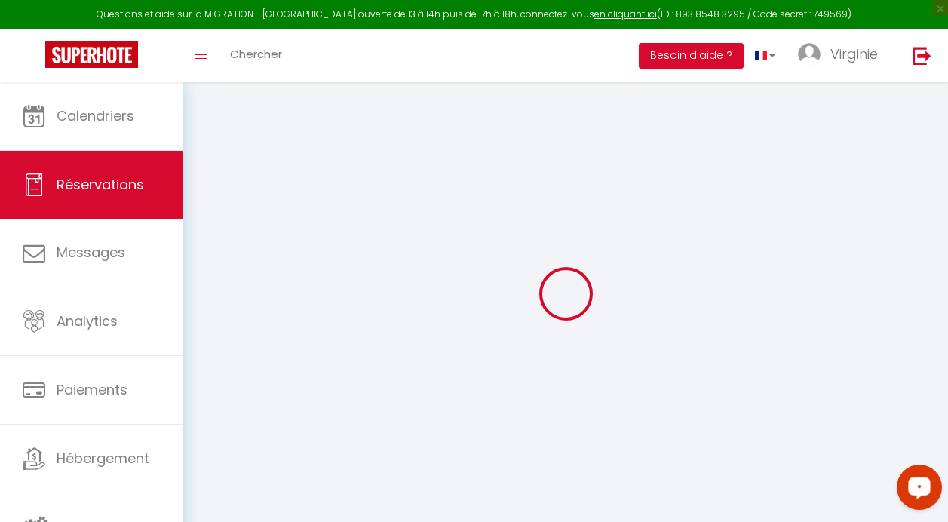
select select
select select "14"
checkbox input "false"
select select
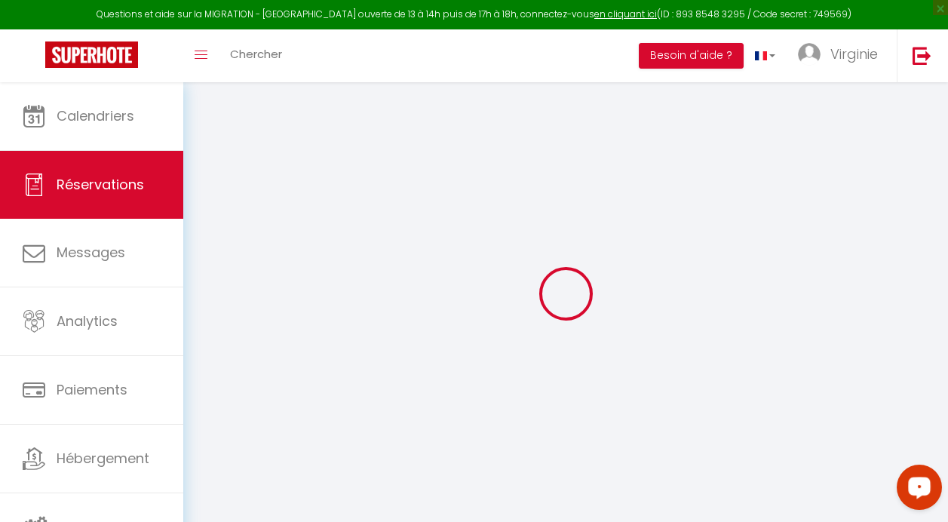
checkbox input "false"
select select
checkbox input "false"
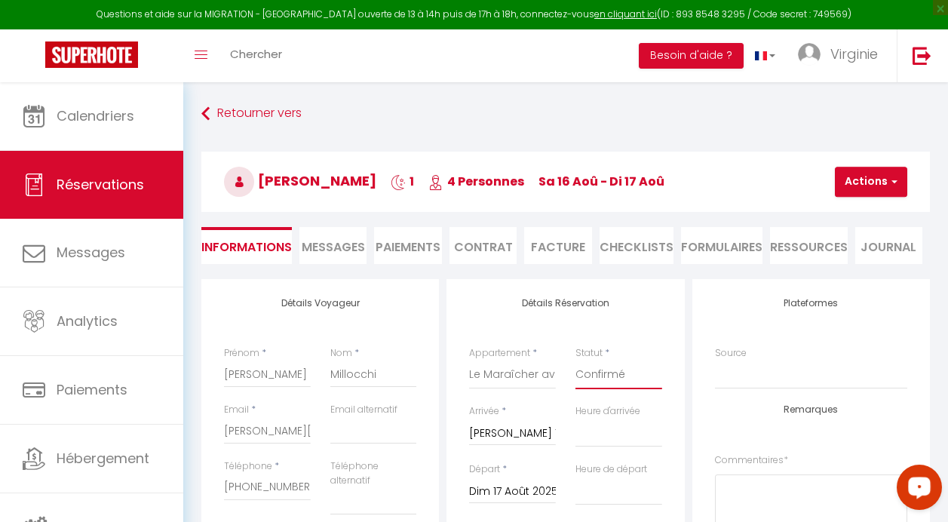
click at [614, 372] on select "Confirmé Non Confirmé [PERSON_NAME] par le voyageur No Show Request" at bounding box center [618, 374] width 87 height 29
type input "3.85"
select select
checkbox input "false"
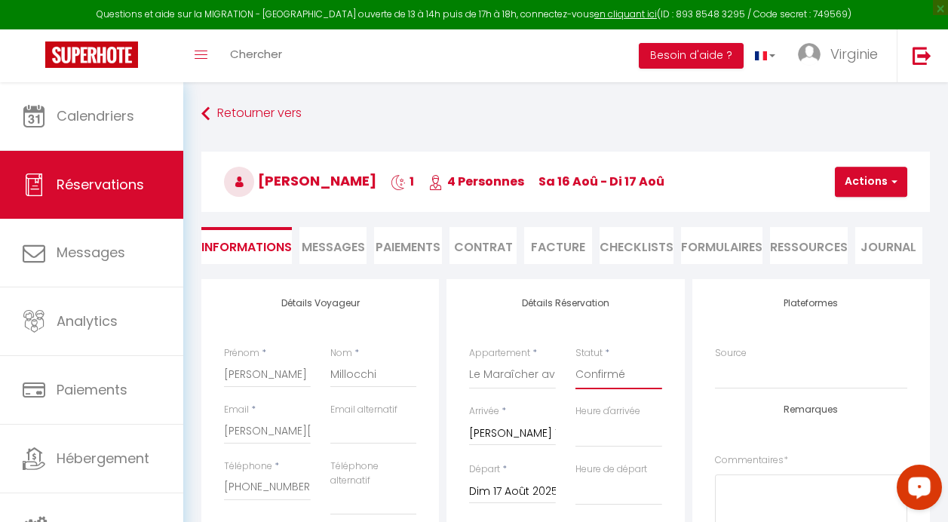
select select
select select "2"
click at [575, 360] on select "Confirmé Non Confirmé [PERSON_NAME] par le voyageur No Show Request" at bounding box center [618, 374] width 87 height 29
select select
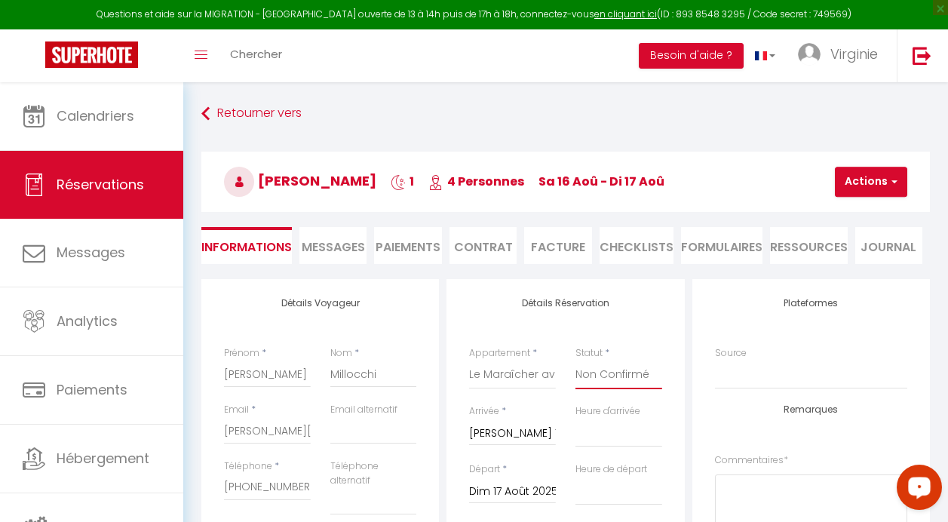
select select
checkbox input "false"
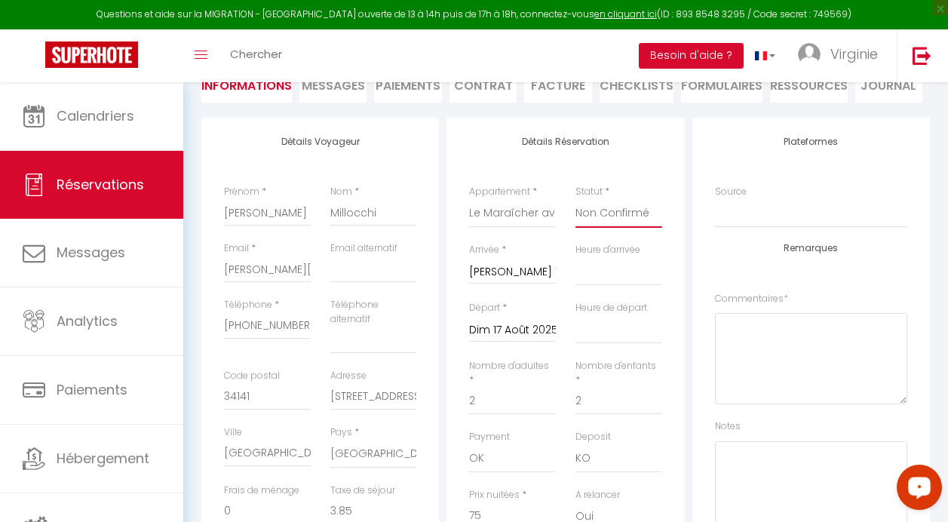
scroll to position [172, 0]
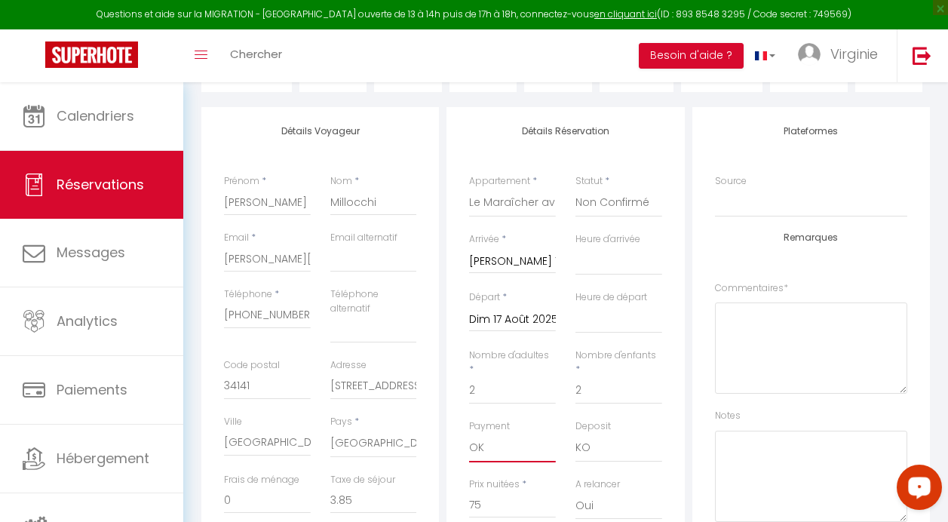
click at [499, 446] on select "OK KO" at bounding box center [512, 447] width 87 height 29
select select "10"
click at [469, 433] on select "OK KO" at bounding box center [512, 447] width 87 height 29
select select
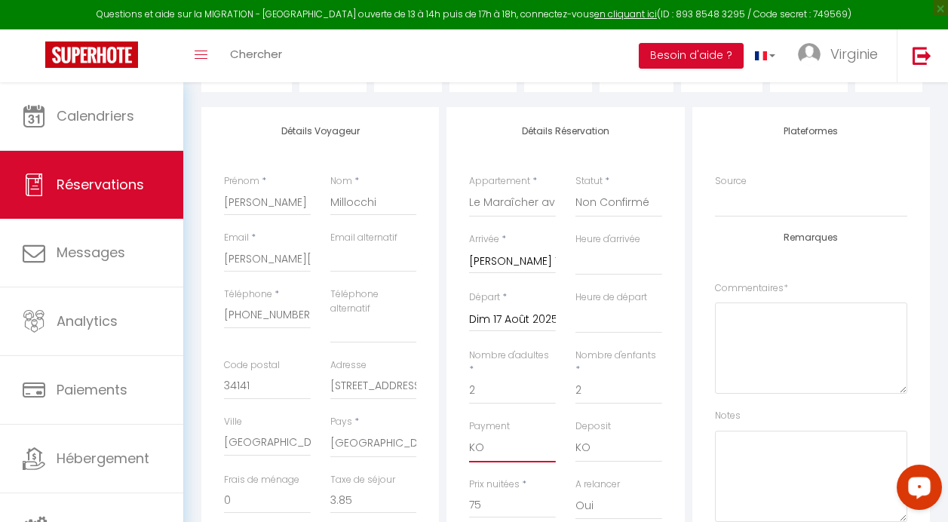
scroll to position [0, 0]
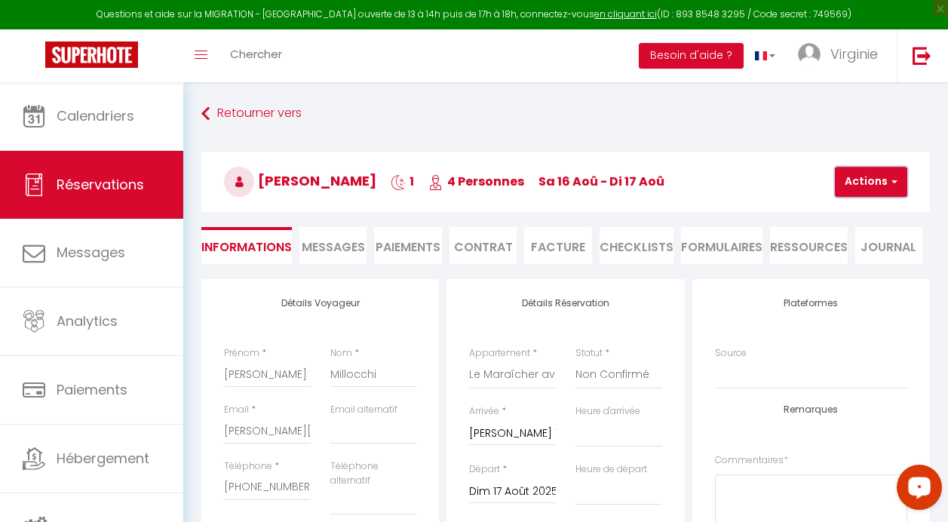
click at [866, 188] on button "Actions" at bounding box center [871, 182] width 72 height 30
click at [853, 212] on link "Enregistrer" at bounding box center [883, 215] width 119 height 20
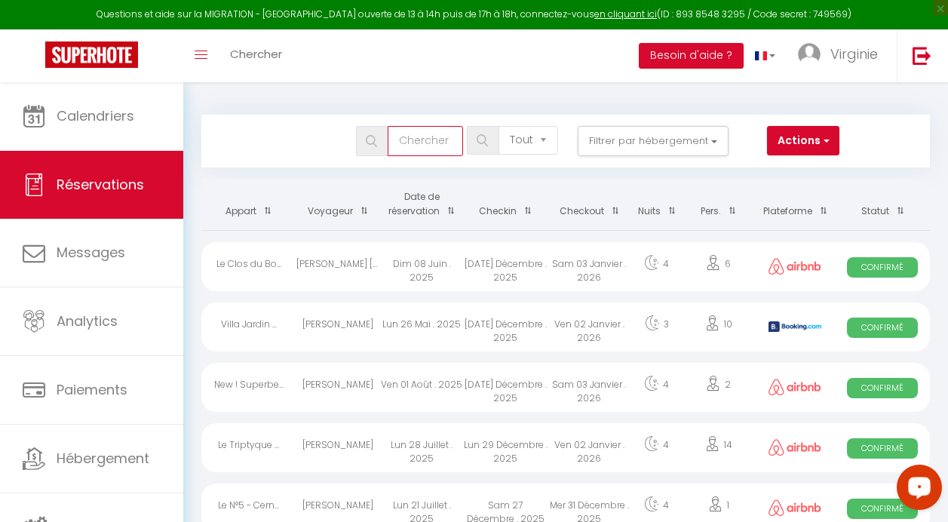
click at [443, 135] on input "text" at bounding box center [424, 141] width 75 height 30
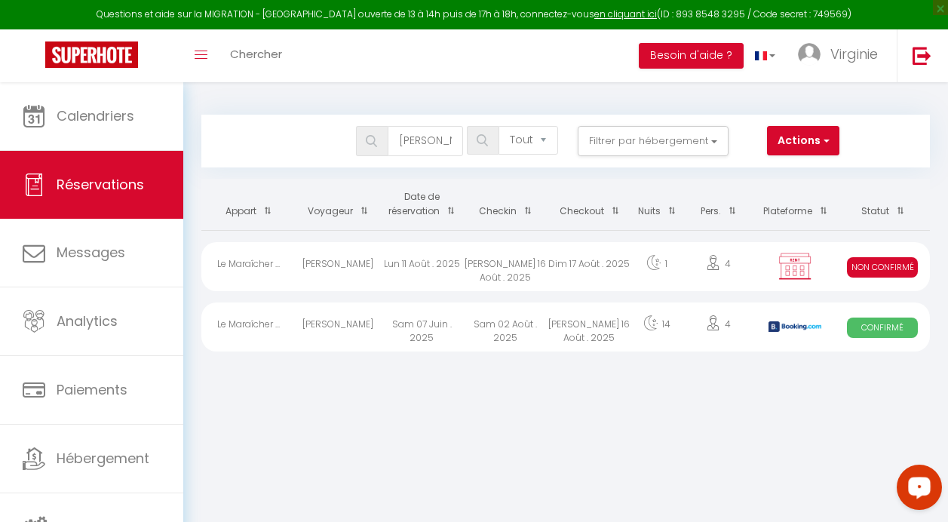
click at [838, 268] on div "Non Confirmé" at bounding box center [882, 266] width 95 height 49
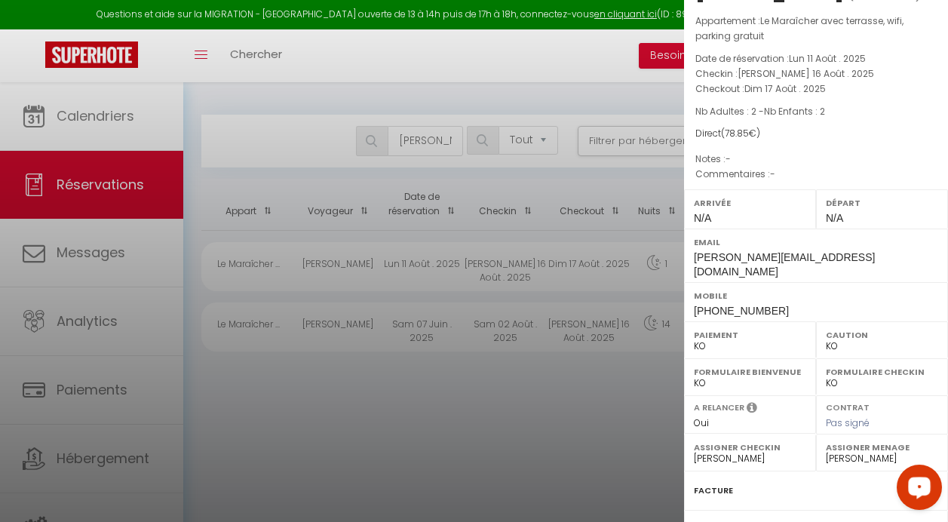
scroll to position [34, 0]
